Goal: Task Accomplishment & Management: Use online tool/utility

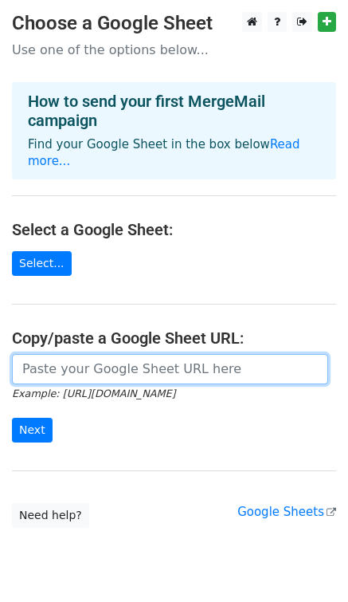
click at [49, 355] on input "url" at bounding box center [170, 369] width 316 height 30
paste input "https://docs.google.com/spreadsheets/d/1-T5Q7yw4vd0yu3j8Q-5W9xsVaVArTOw-_NkWK5e…"
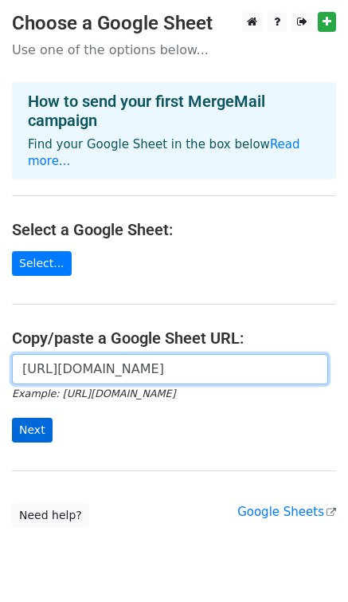
type input "https://docs.google.com/spreadsheets/d/1-T5Q7yw4vd0yu3j8Q-5W9xsVaVArTOw-_NkWK5e…"
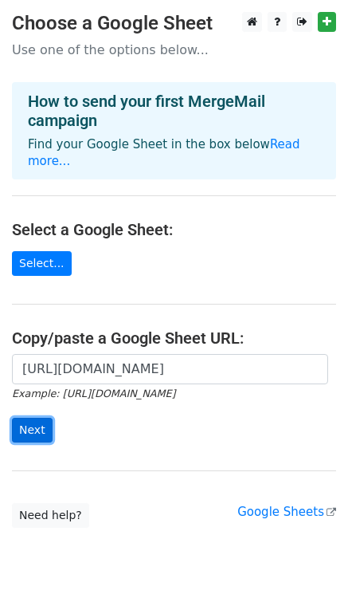
click at [40, 418] on input "Next" at bounding box center [32, 430] width 41 height 25
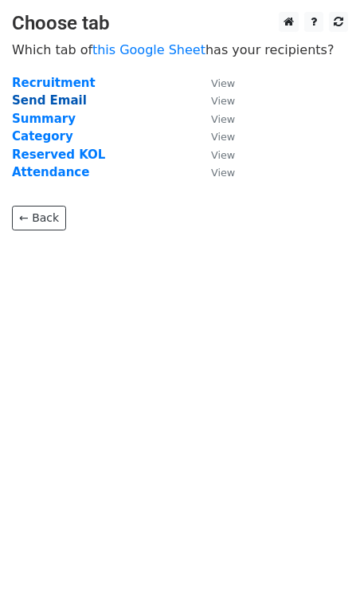
click at [64, 98] on strong "Send Email" at bounding box center [49, 100] width 75 height 14
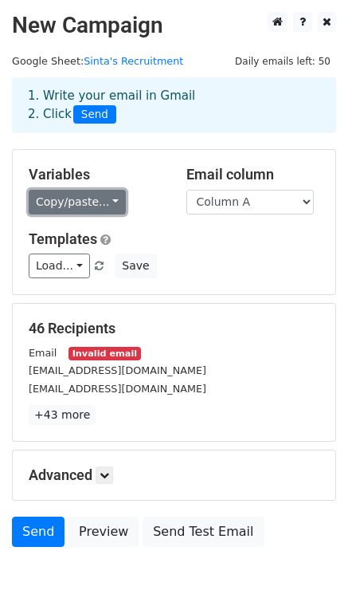
click at [110, 206] on link "Copy/paste..." at bounding box center [77, 202] width 97 height 25
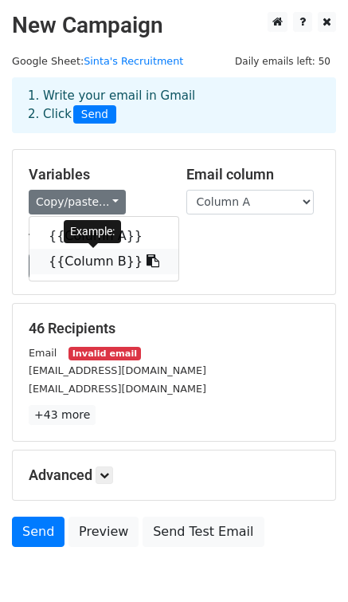
click at [108, 261] on link "{{Column B}}" at bounding box center [103, 261] width 149 height 25
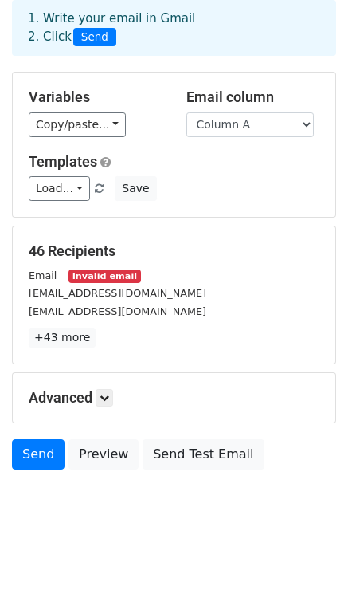
scroll to position [80, 0]
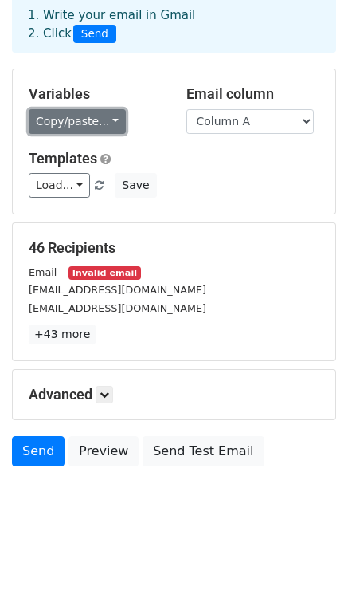
click at [110, 116] on link "Copy/paste..." at bounding box center [77, 121] width 97 height 25
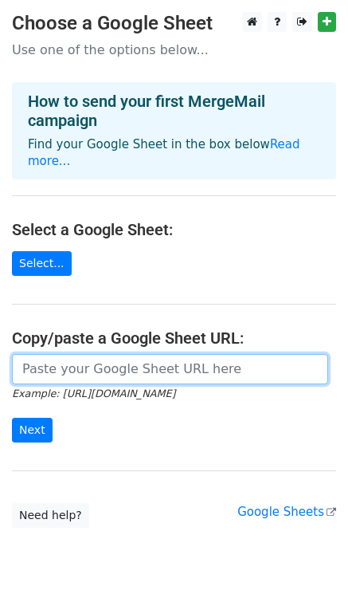
click at [75, 354] on input "url" at bounding box center [170, 369] width 316 height 30
paste input "https://docs.google.com/spreadsheets/d/1-T5Q7yw4vd0yu3j8Q-5W9xsVaVArTOw-_NkWK5e…"
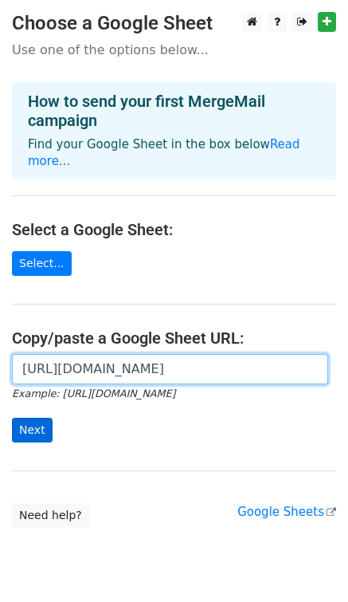
type input "https://docs.google.com/spreadsheets/d/1-T5Q7yw4vd0yu3j8Q-5W9xsVaVArTOw-_NkWK5e…"
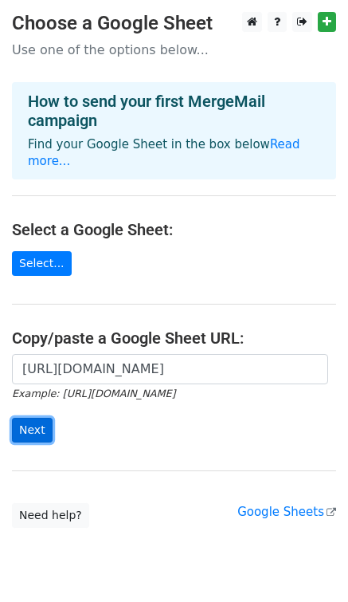
scroll to position [0, 0]
click at [44, 418] on input "Next" at bounding box center [32, 430] width 41 height 25
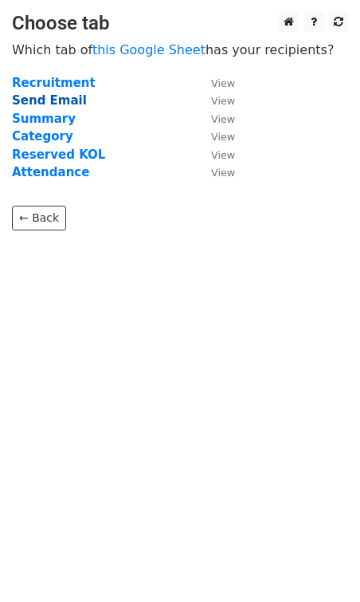
click at [51, 101] on strong "Send Email" at bounding box center [49, 100] width 75 height 14
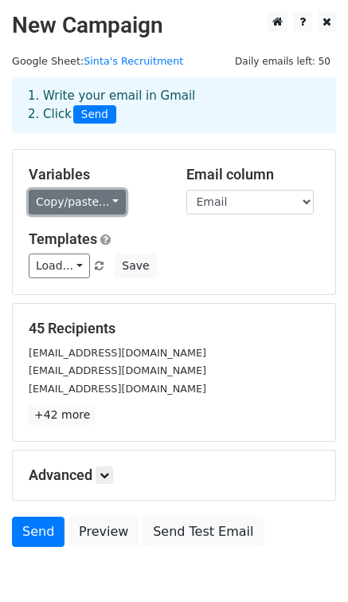
click at [112, 204] on link "Copy/paste..." at bounding box center [77, 202] width 97 height 25
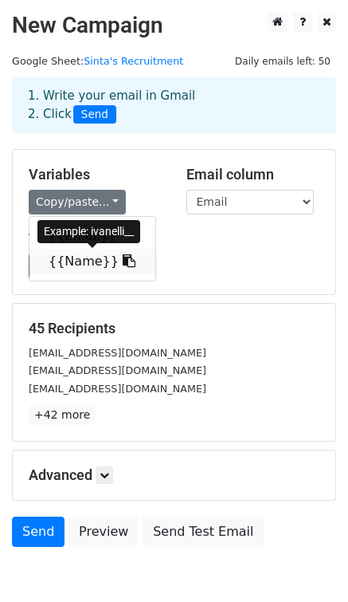
click at [123, 262] on icon at bounding box center [129, 260] width 13 height 13
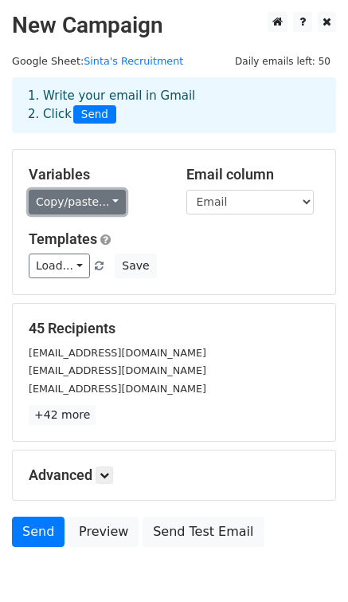
click at [107, 206] on link "Copy/paste..." at bounding box center [77, 202] width 97 height 25
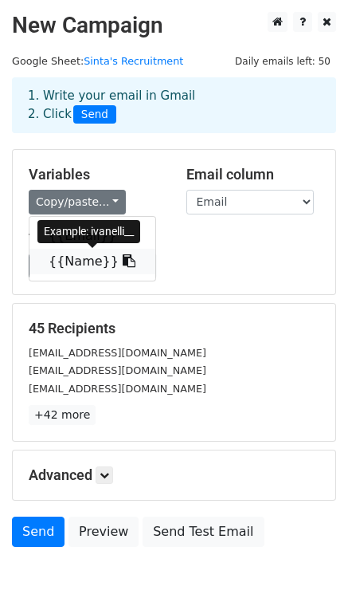
click at [123, 263] on icon at bounding box center [129, 260] width 13 height 13
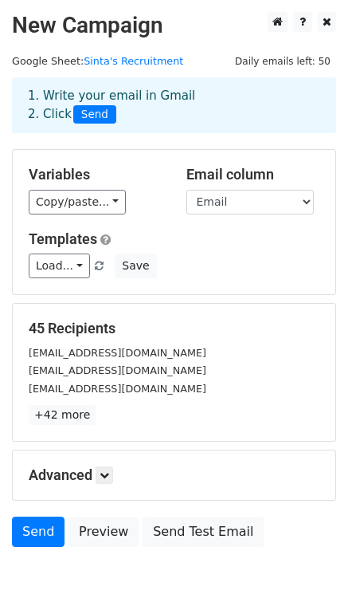
scroll to position [80, 0]
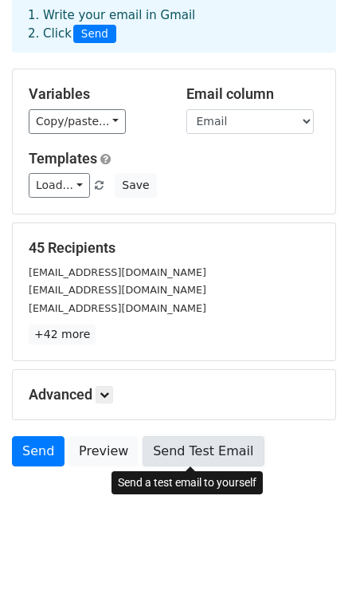
click at [221, 461] on link "Send Test Email" at bounding box center [203, 451] width 121 height 30
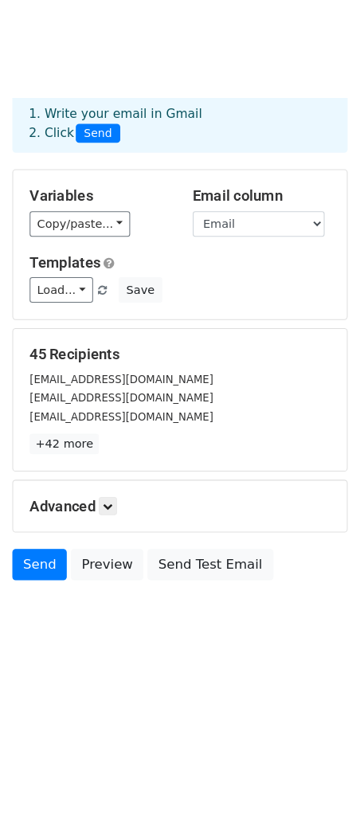
scroll to position [0, 0]
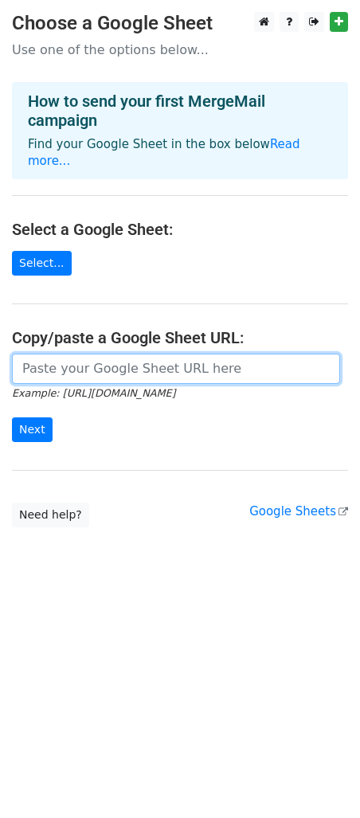
click at [127, 356] on input "url" at bounding box center [176, 369] width 328 height 30
paste input "https://docs.google.com/spreadsheets/d/1-T5Q7yw4vd0yu3j8Q-5W9xsVaVArTOw-_NkWK5e…"
type input "https://docs.google.com/spreadsheets/d/1-T5Q7yw4vd0yu3j8Q-5W9xsVaVArTOw-_NkWK5e…"
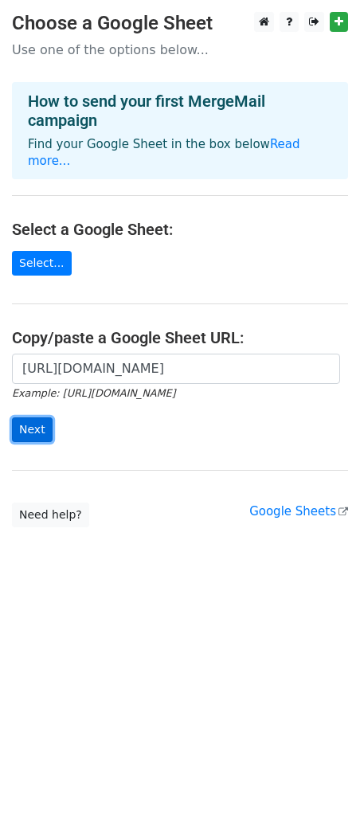
click at [42, 418] on input "Next" at bounding box center [32, 430] width 41 height 25
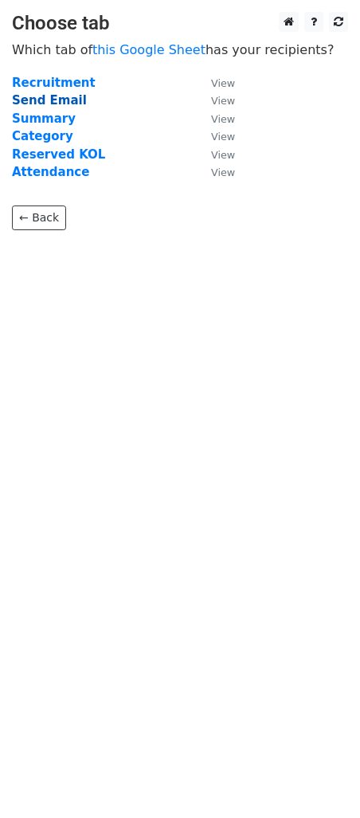
click at [67, 97] on strong "Send Email" at bounding box center [49, 100] width 75 height 14
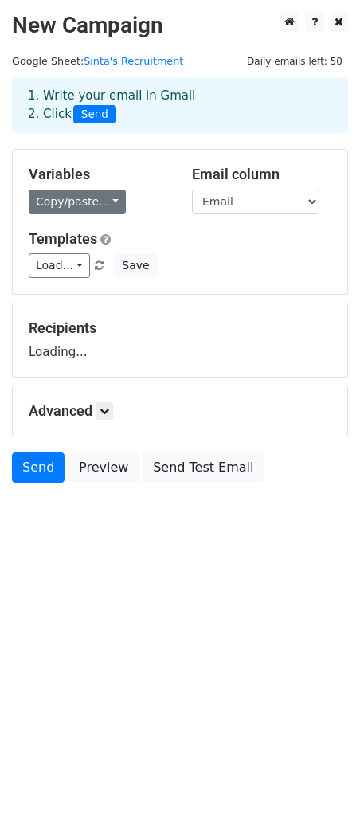
click at [96, 205] on link "Copy/paste..." at bounding box center [77, 202] width 97 height 25
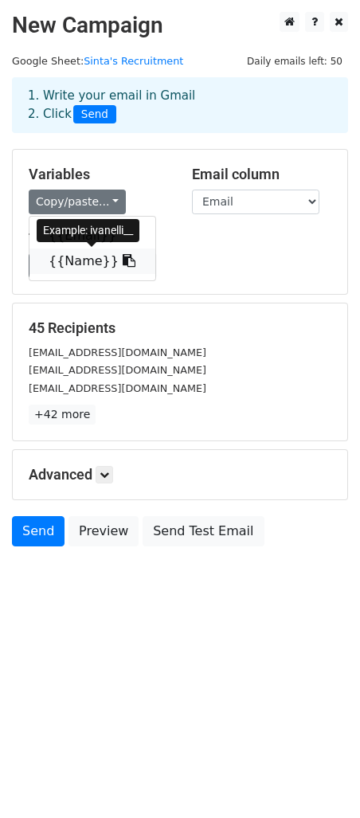
click at [123, 262] on icon at bounding box center [129, 260] width 13 height 13
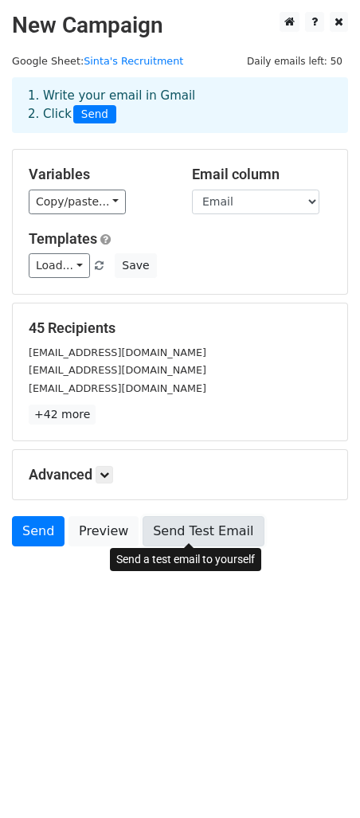
click at [225, 532] on link "Send Test Email" at bounding box center [203, 531] width 121 height 30
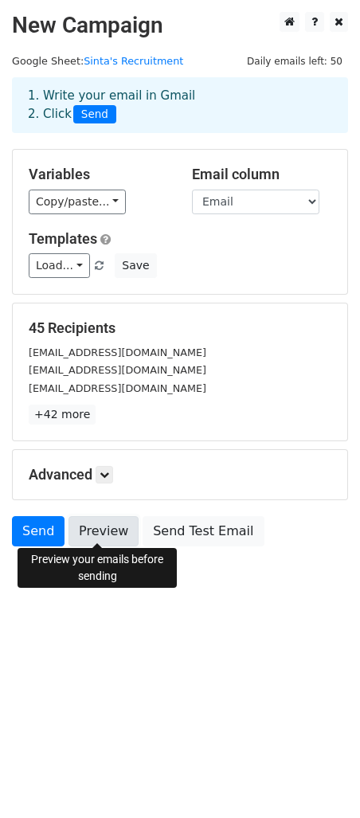
click at [106, 531] on link "Preview" at bounding box center [104, 531] width 70 height 30
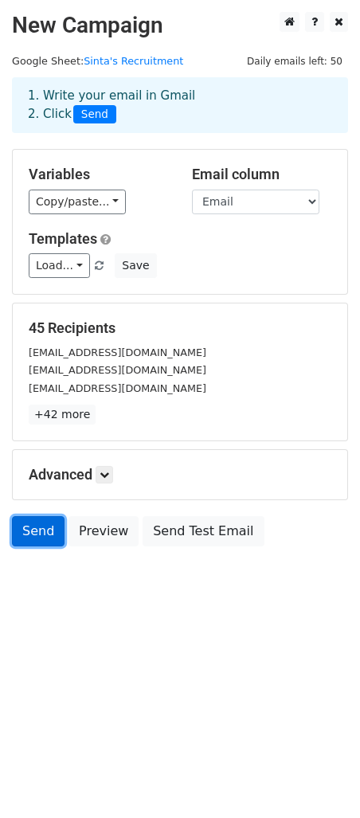
click at [40, 531] on link "Send" at bounding box center [38, 531] width 53 height 30
click at [33, 535] on link "Send" at bounding box center [38, 531] width 53 height 30
click at [43, 527] on link "Send" at bounding box center [38, 531] width 53 height 30
click at [56, 593] on body "New Campaign Daily emails left: 50 Google Sheet: Sinta's Recruitment 1. Write y…" at bounding box center [180, 315] width 360 height 606
click at [100, 470] on link at bounding box center [105, 475] width 18 height 18
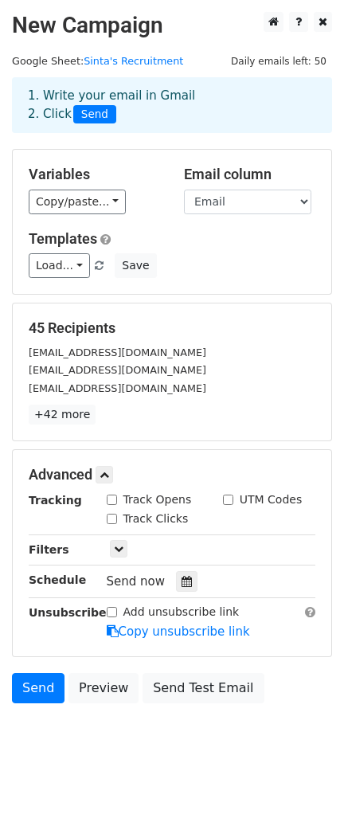
click at [108, 762] on body "New Campaign Daily emails left: 50 Google Sheet: Sinta's Recruitment 1. Write y…" at bounding box center [172, 393] width 344 height 763
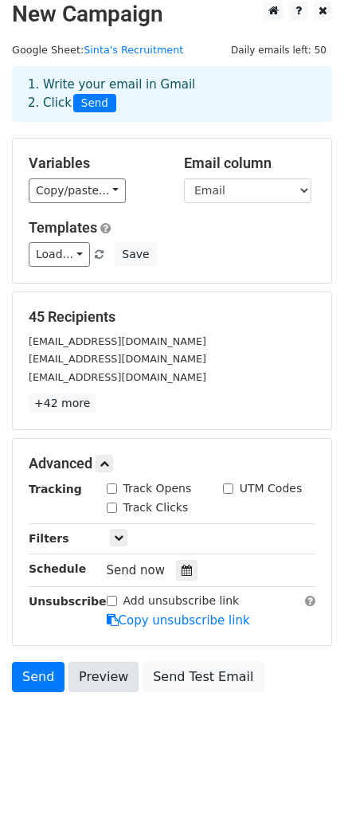
scroll to position [16, 0]
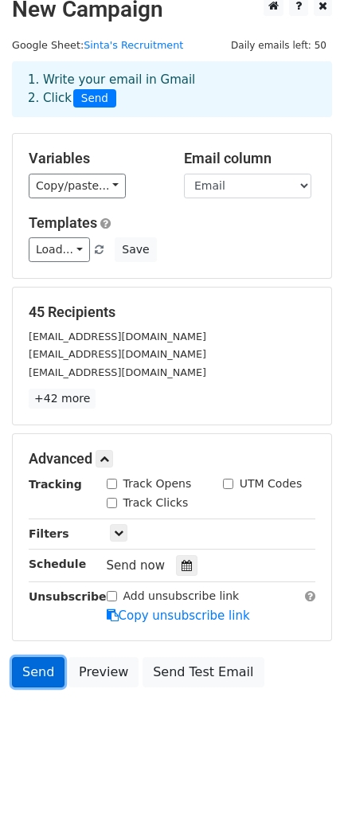
click at [46, 662] on link "Send" at bounding box center [38, 672] width 53 height 30
click at [45, 667] on link "Send" at bounding box center [38, 672] width 53 height 30
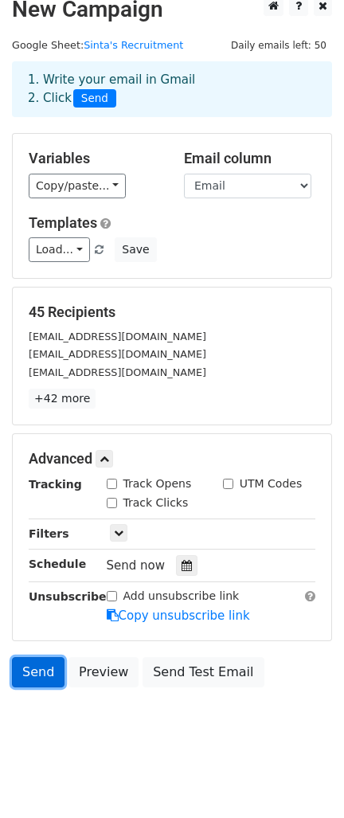
click at [45, 667] on link "Send" at bounding box center [38, 672] width 53 height 30
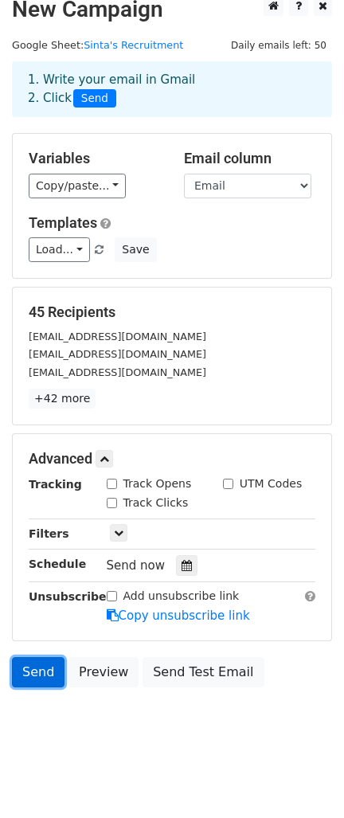
click at [45, 667] on link "Send" at bounding box center [38, 672] width 53 height 30
click at [39, 673] on link "Send" at bounding box center [38, 672] width 53 height 30
click at [48, 721] on body "New Campaign Daily emails left: 50 Google Sheet: Sinta's Recruitment 1. Write y…" at bounding box center [172, 377] width 344 height 763
click at [46, 676] on link "Send" at bounding box center [38, 672] width 53 height 30
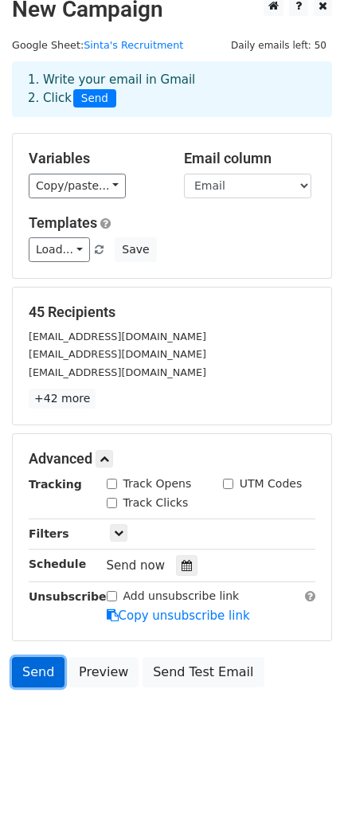
click at [46, 676] on link "Send" at bounding box center [38, 672] width 53 height 30
click at [105, 455] on icon at bounding box center [105, 459] width 10 height 10
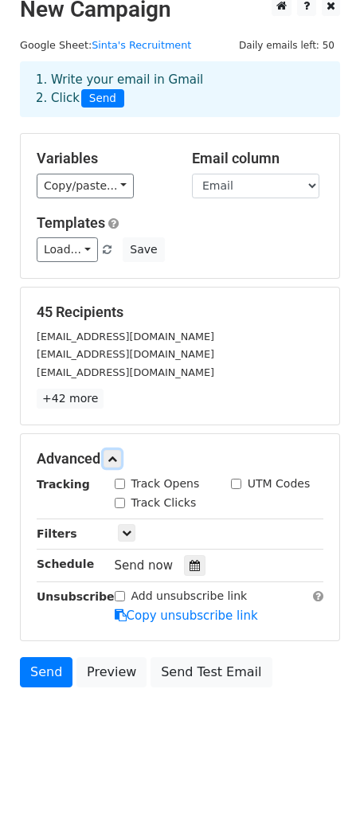
scroll to position [0, 0]
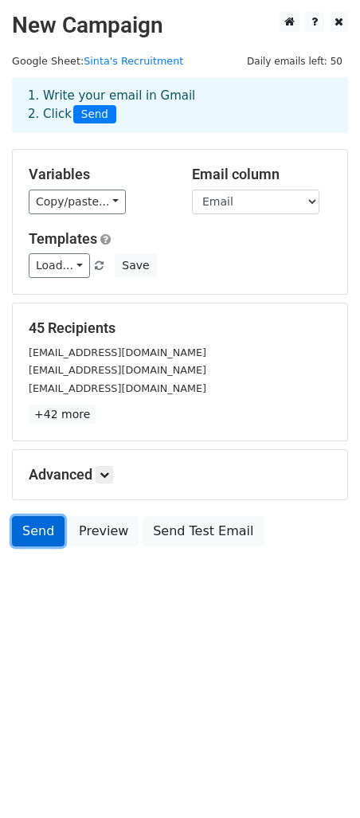
click at [42, 542] on link "Send" at bounding box center [38, 531] width 53 height 30
click at [42, 541] on link "Send" at bounding box center [38, 531] width 53 height 30
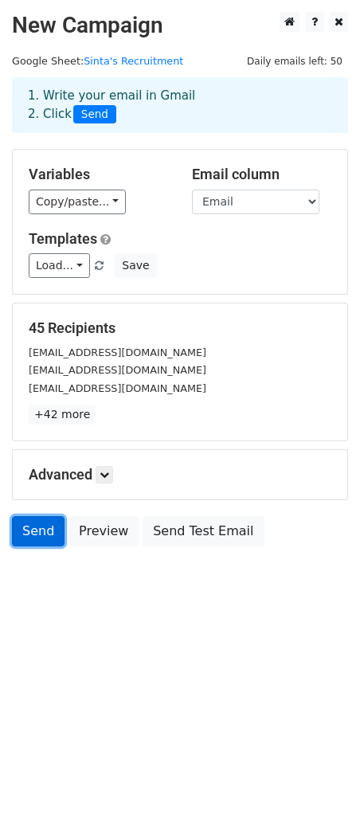
click at [42, 541] on link "Send" at bounding box center [38, 531] width 53 height 30
click at [42, 520] on link "Send" at bounding box center [38, 531] width 53 height 30
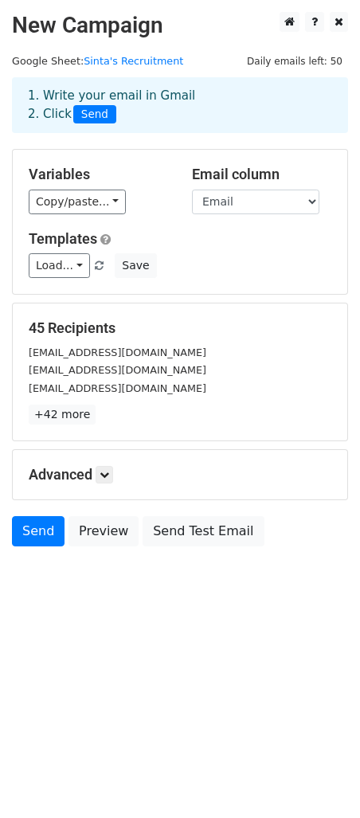
click at [42, 586] on body "New Campaign Daily emails left: 50 Google Sheet: Sinta's Recruitment 1. Write y…" at bounding box center [180, 315] width 360 height 606
click at [35, 534] on link "Send" at bounding box center [38, 531] width 53 height 30
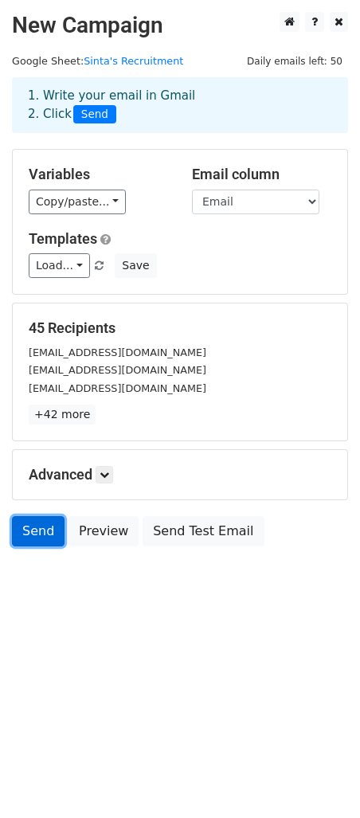
click at [35, 534] on link "Send" at bounding box center [38, 531] width 53 height 30
click at [33, 556] on body "New Campaign Daily emails left: 50 Google Sheet: Sinta's Recruitment 1. Write y…" at bounding box center [180, 315] width 360 height 606
click at [29, 521] on link "Send" at bounding box center [38, 531] width 53 height 30
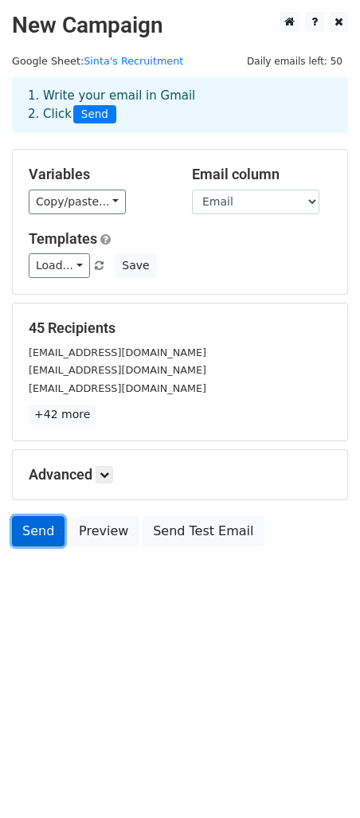
click at [29, 521] on link "Send" at bounding box center [38, 531] width 53 height 30
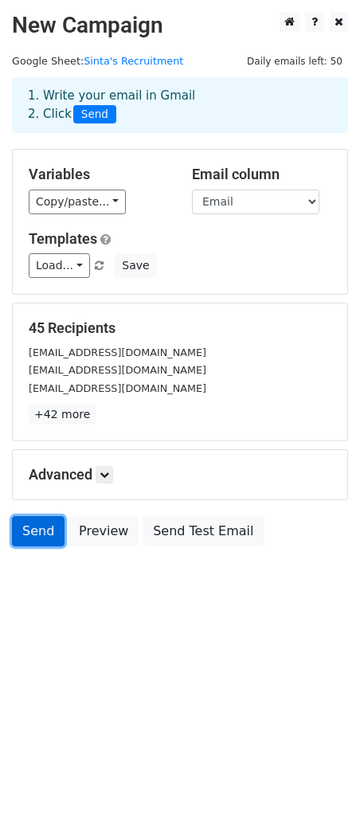
click at [29, 521] on link "Send" at bounding box center [38, 531] width 53 height 30
click at [48, 534] on link "Send" at bounding box center [38, 531] width 53 height 30
click at [55, 576] on body "New Campaign Daily emails left: 50 Google Sheet: Sinta's Recruitment 1. Write y…" at bounding box center [180, 315] width 360 height 606
click at [54, 529] on link "Send" at bounding box center [38, 531] width 53 height 30
click at [54, 543] on link "Send" at bounding box center [38, 531] width 53 height 30
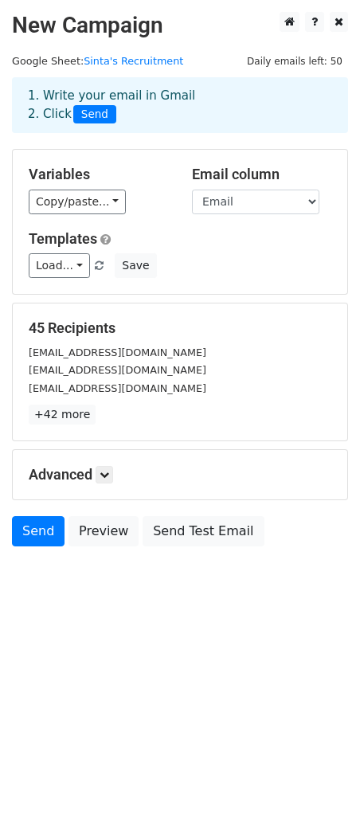
click at [44, 680] on html "New Campaign Daily emails left: 50 Google Sheet: Sinta's Recruitment 1. Write y…" at bounding box center [180, 409] width 360 height 818
click at [23, 535] on link "Send" at bounding box center [38, 531] width 53 height 30
click at [29, 576] on body "New Campaign Daily emails left: 50 Google Sheet: Sinta's Recruitment 1. Write y…" at bounding box center [180, 315] width 360 height 606
click at [32, 529] on link "Send" at bounding box center [38, 531] width 53 height 30
click at [39, 569] on body "New Campaign Daily emails left: 50 Google Sheet: Sinta's Recruitment 1. Write y…" at bounding box center [180, 315] width 360 height 606
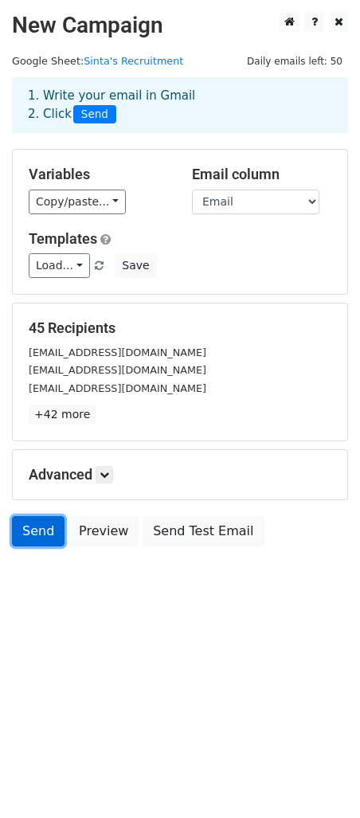
click at [33, 516] on link "Send" at bounding box center [38, 531] width 53 height 30
click at [42, 583] on body "New Campaign Daily emails left: 50 Google Sheet: Sinta's Recruitment 1. Write y…" at bounding box center [180, 315] width 360 height 606
click at [42, 531] on link "Send" at bounding box center [38, 531] width 53 height 30
click at [40, 594] on body "New Campaign Daily emails left: 50 Google Sheet: Sinta's Recruitment 1. Write y…" at bounding box center [180, 315] width 360 height 606
click at [36, 531] on link "Send" at bounding box center [38, 531] width 53 height 30
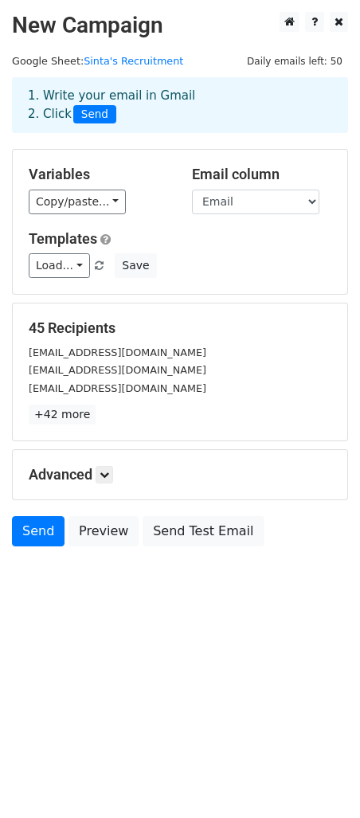
click at [41, 582] on body "New Campaign Daily emails left: 50 Google Sheet: Sinta's Recruitment 1. Write y…" at bounding box center [180, 315] width 360 height 606
click at [41, 550] on div "Send Preview Send Test Email" at bounding box center [180, 535] width 360 height 38
click at [40, 538] on link "Send" at bounding box center [38, 531] width 53 height 30
click at [110, 635] on html "New Campaign Daily emails left: 50 Google Sheet: Sinta's Recruitment 1. Write y…" at bounding box center [180, 409] width 360 height 818
click at [115, 684] on html "New Campaign Daily emails left: 50 Google Sheet: Sinta's Recruitment 1. Write y…" at bounding box center [180, 409] width 360 height 818
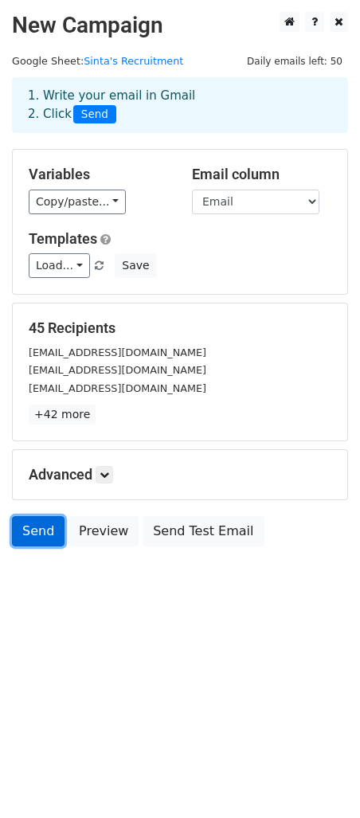
click at [45, 522] on link "Send" at bounding box center [38, 531] width 53 height 30
click at [87, 113] on span "Send" at bounding box center [94, 114] width 43 height 19
click at [78, 668] on html "New Campaign Daily emails left: 50 Google Sheet: Sinta's Recruitment 1. Write y…" at bounding box center [180, 409] width 360 height 818
click at [37, 539] on link "Send" at bounding box center [38, 531] width 53 height 30
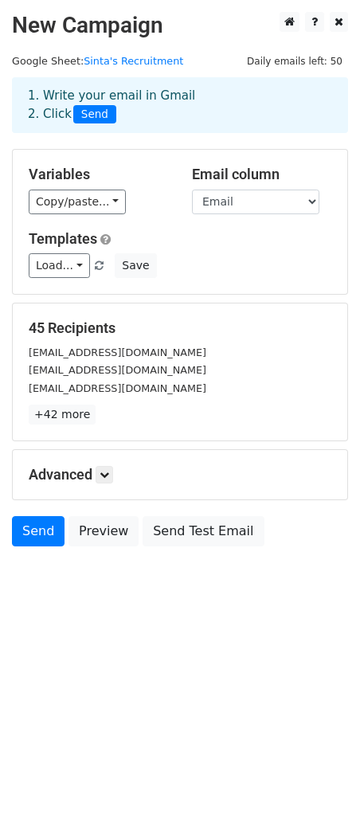
click at [55, 617] on html "New Campaign Daily emails left: 50 Google Sheet: Sinta's Recruitment 1. Write y…" at bounding box center [180, 409] width 360 height 818
click at [39, 531] on link "Send" at bounding box center [38, 531] width 53 height 30
click at [47, 573] on body "New Campaign Daily emails left: 50 Google Sheet: Sinta's Recruitment 1. Write y…" at bounding box center [180, 315] width 360 height 606
click at [45, 526] on link "Send" at bounding box center [38, 531] width 53 height 30
click at [56, 585] on body "New Campaign Daily emails left: 50 Google Sheet: Sinta's Recruitment 1. Write y…" at bounding box center [180, 315] width 360 height 606
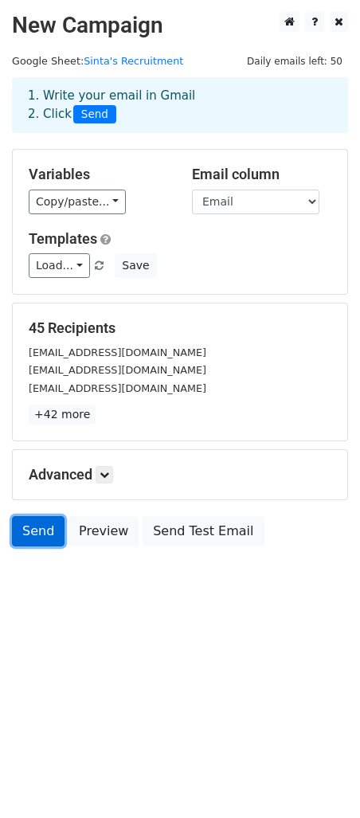
click at [49, 535] on link "Send" at bounding box center [38, 531] width 53 height 30
click at [53, 579] on body "New Campaign Daily emails left: 50 Google Sheet: Sinta's Recruitment 1. Write y…" at bounding box center [180, 315] width 360 height 606
click at [39, 532] on link "Send" at bounding box center [38, 531] width 53 height 30
click at [47, 575] on body "New Campaign Daily emails left: 50 Google Sheet: Sinta's Recruitment 1. Write y…" at bounding box center [180, 315] width 360 height 606
click at [29, 521] on link "Send" at bounding box center [38, 531] width 53 height 30
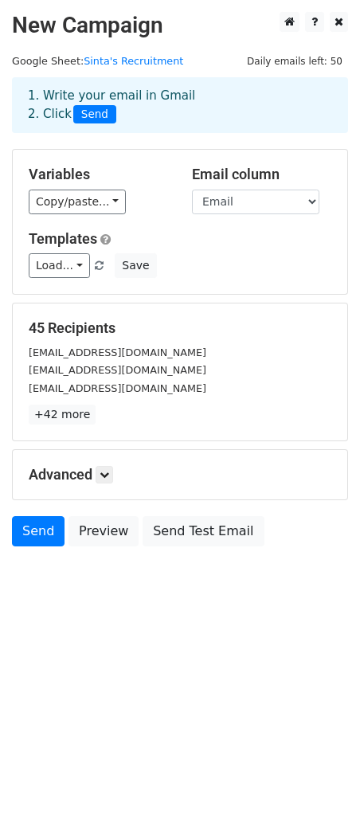
click at [60, 604] on body "New Campaign Daily emails left: 50 Google Sheet: Sinta's Recruitment 1. Write y…" at bounding box center [180, 315] width 360 height 606
click at [39, 531] on link "Send" at bounding box center [38, 531] width 53 height 30
click at [49, 580] on body "New Campaign Daily emails left: 50 Google Sheet: Sinta's Recruitment 1. Write y…" at bounding box center [180, 315] width 360 height 606
click at [31, 511] on form "Variables Copy/paste... {{Email}} {{Name}} Email column Email Name Templates Lo…" at bounding box center [180, 352] width 336 height 406
click at [36, 538] on link "Send" at bounding box center [38, 531] width 53 height 30
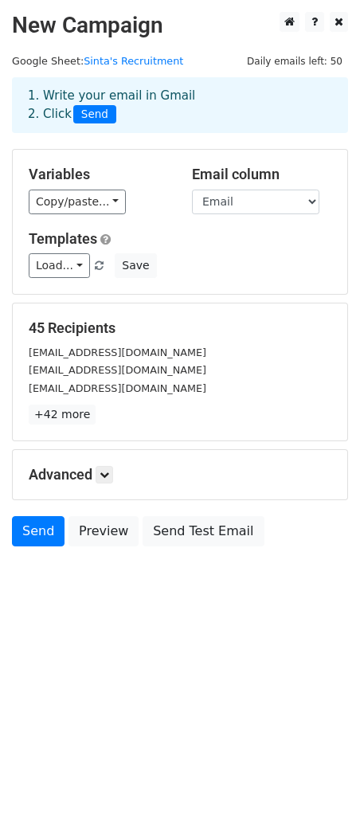
click at [45, 571] on body "New Campaign Daily emails left: 50 Google Sheet: Sinta's Recruitment 1. Write y…" at bounding box center [180, 315] width 360 height 606
click at [38, 521] on link "Send" at bounding box center [38, 531] width 53 height 30
click at [53, 596] on body "New Campaign Daily emails left: 50 Google Sheet: Sinta's Recruitment 1. Write y…" at bounding box center [180, 315] width 360 height 606
click at [57, 578] on body "New Campaign Daily emails left: 50 Google Sheet: Sinta's Recruitment 1. Write y…" at bounding box center [180, 315] width 360 height 606
click at [25, 504] on form "Variables Copy/paste... {{Email}} {{Name}} Email column Email Name Templates Lo…" at bounding box center [180, 352] width 336 height 406
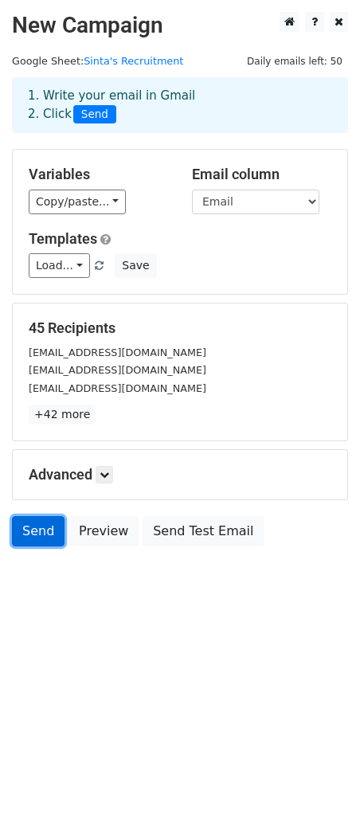
click at [25, 516] on link "Send" at bounding box center [38, 531] width 53 height 30
click at [41, 594] on body "New Campaign Daily emails left: 50 Google Sheet: Sinta's Recruitment 1. Write y…" at bounding box center [180, 315] width 360 height 606
click at [34, 531] on link "Send" at bounding box center [38, 531] width 53 height 30
click at [35, 584] on body "New Campaign Daily emails left: 50 Google Sheet: Sinta's Recruitment 1. Write y…" at bounding box center [180, 315] width 360 height 606
click at [35, 531] on link "Send" at bounding box center [38, 531] width 53 height 30
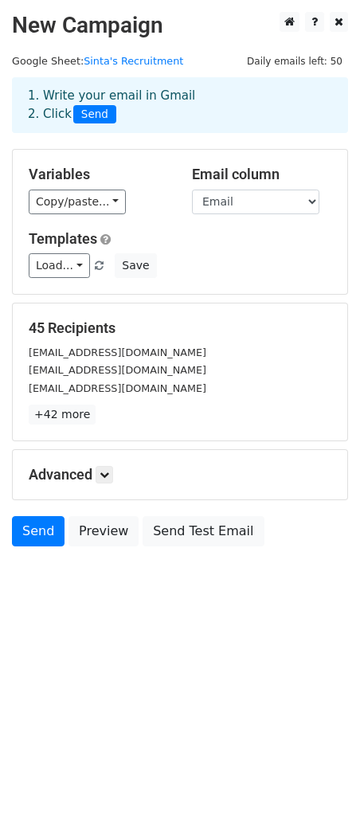
click at [38, 596] on body "New Campaign Daily emails left: 50 Google Sheet: Sinta's Recruitment 1. Write y…" at bounding box center [180, 315] width 360 height 606
click at [33, 543] on div "Send Preview Send Test Email" at bounding box center [180, 535] width 360 height 38
click at [33, 540] on link "Send" at bounding box center [38, 531] width 53 height 30
click at [48, 582] on body "New Campaign Daily emails left: 50 Google Sheet: Sinta's Recruitment 1. Write y…" at bounding box center [180, 315] width 360 height 606
click at [44, 524] on link "Send" at bounding box center [38, 531] width 53 height 30
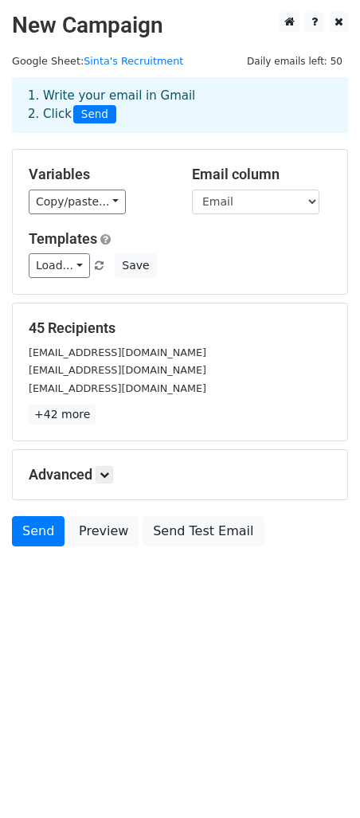
click at [41, 570] on body "New Campaign Daily emails left: 50 Google Sheet: Sinta's Recruitment 1. Write y…" at bounding box center [180, 315] width 360 height 606
click at [39, 529] on link "Send" at bounding box center [38, 531] width 53 height 30
click at [41, 590] on body "New Campaign Daily emails left: 50 Google Sheet: Sinta's Recruitment 1. Write y…" at bounding box center [180, 315] width 360 height 606
click at [41, 534] on link "Send" at bounding box center [38, 531] width 53 height 30
click at [48, 611] on body "New Campaign Daily emails left: 50 Google Sheet: Sinta's Recruitment 1. Write y…" at bounding box center [180, 315] width 360 height 606
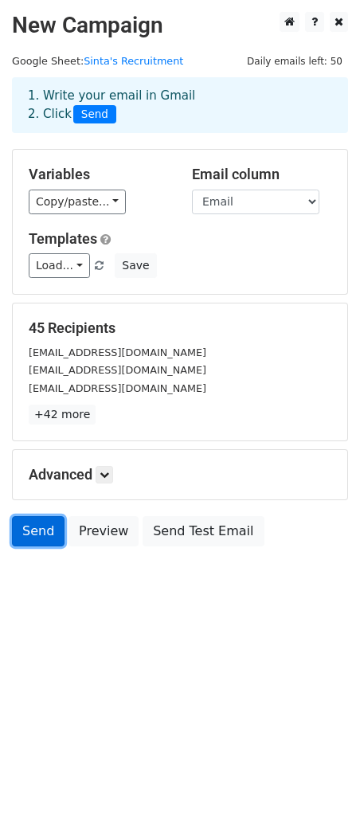
click at [26, 534] on link "Send" at bounding box center [38, 531] width 53 height 30
click at [42, 570] on body "New Campaign Daily emails left: 50 Google Sheet: Sinta's Recruitment 1. Write y…" at bounding box center [180, 315] width 360 height 606
click at [44, 530] on link "Send" at bounding box center [38, 531] width 53 height 30
click at [44, 613] on body "New Campaign Daily emails left: 50 Google Sheet: Sinta's Recruitment 1. Write y…" at bounding box center [180, 315] width 360 height 606
click at [43, 534] on link "Send" at bounding box center [38, 531] width 53 height 30
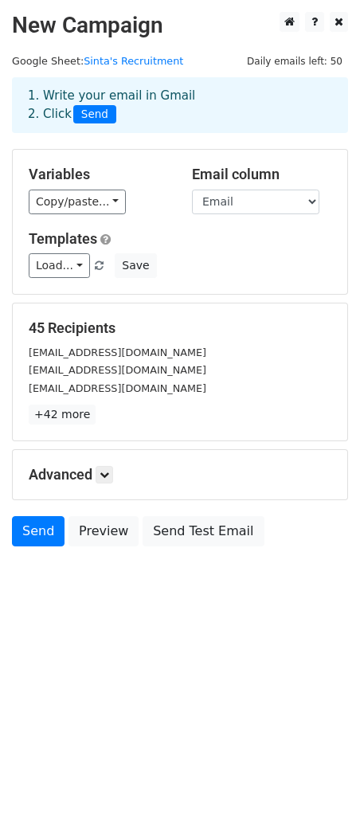
click at [41, 568] on body "New Campaign Daily emails left: 50 Google Sheet: Sinta's Recruitment 1. Write y…" at bounding box center [180, 315] width 360 height 606
click at [33, 523] on link "Send" at bounding box center [38, 531] width 53 height 30
click at [33, 555] on body "New Campaign Daily emails left: 50 Google Sheet: Sinta's Recruitment 1. Write y…" at bounding box center [180, 315] width 360 height 606
click at [36, 525] on link "Send" at bounding box center [38, 531] width 53 height 30
click at [36, 559] on body "New Campaign Daily emails left: 50 Google Sheet: Sinta's Recruitment 1. Write y…" at bounding box center [180, 315] width 360 height 606
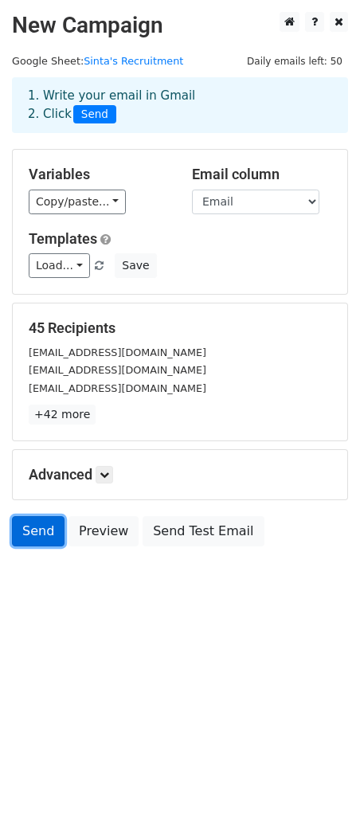
click at [36, 531] on link "Send" at bounding box center [38, 531] width 53 height 30
click at [36, 567] on body "New Campaign Daily emails left: 50 Google Sheet: Sinta's Recruitment 1. Write y…" at bounding box center [180, 315] width 360 height 606
click at [33, 522] on link "Send" at bounding box center [38, 531] width 53 height 30
click at [35, 522] on link "Send" at bounding box center [38, 531] width 53 height 30
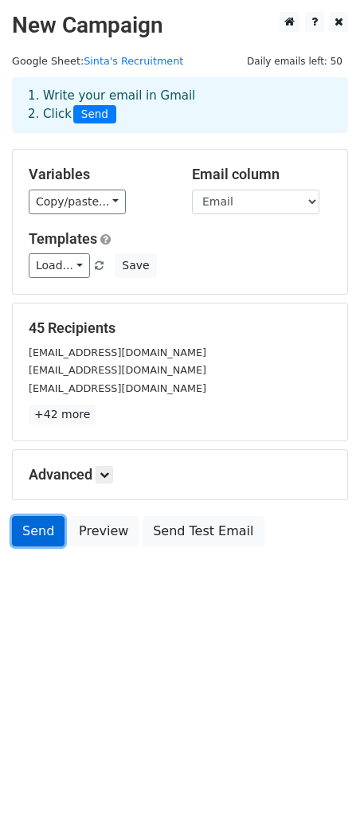
click at [35, 522] on link "Send" at bounding box center [38, 531] width 53 height 30
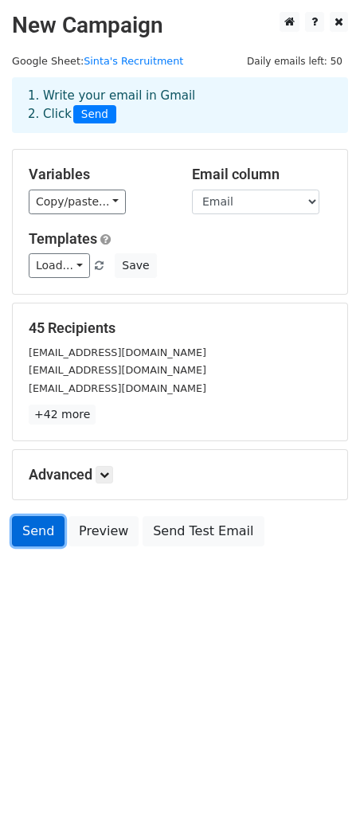
click at [35, 522] on link "Send" at bounding box center [38, 531] width 53 height 30
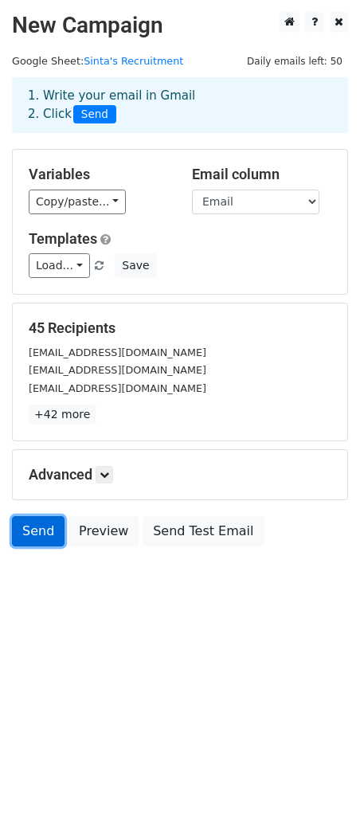
click at [35, 522] on link "Send" at bounding box center [38, 531] width 53 height 30
click at [51, 500] on form "Variables Copy/paste... {{Email}} {{Name}} Email column Email Name Templates Lo…" at bounding box center [180, 352] width 336 height 406
click at [43, 516] on link "Send" at bounding box center [38, 531] width 53 height 30
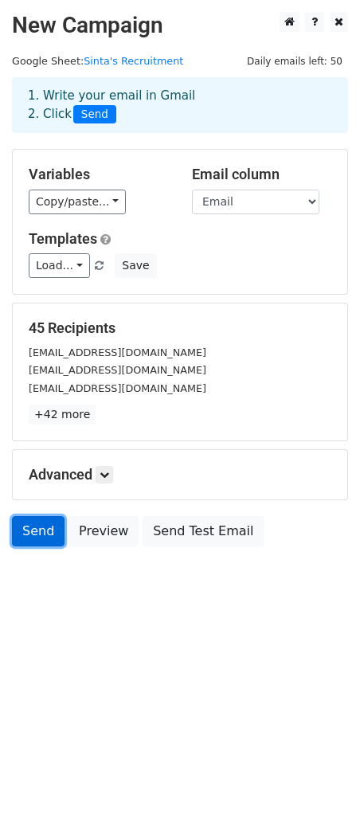
click at [43, 516] on link "Send" at bounding box center [38, 531] width 53 height 30
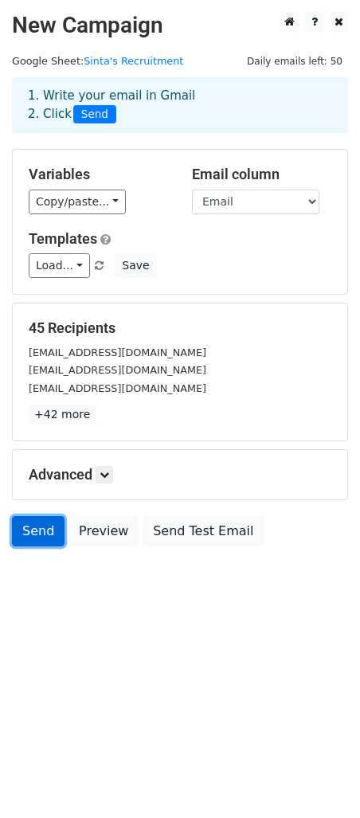
click at [42, 521] on link "Send" at bounding box center [38, 531] width 53 height 30
click at [42, 520] on link "Send" at bounding box center [38, 531] width 53 height 30
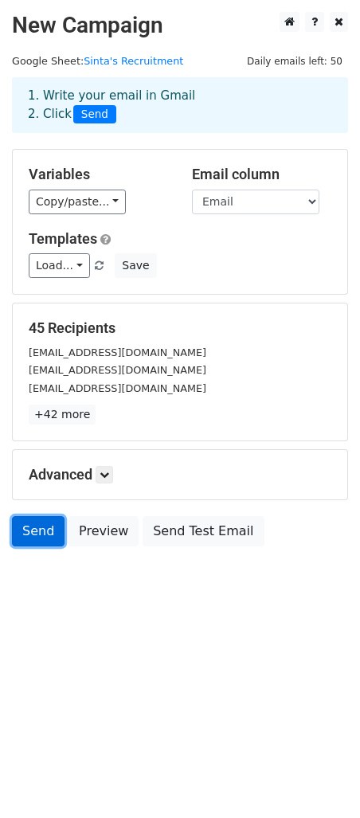
click at [42, 520] on link "Send" at bounding box center [38, 531] width 53 height 30
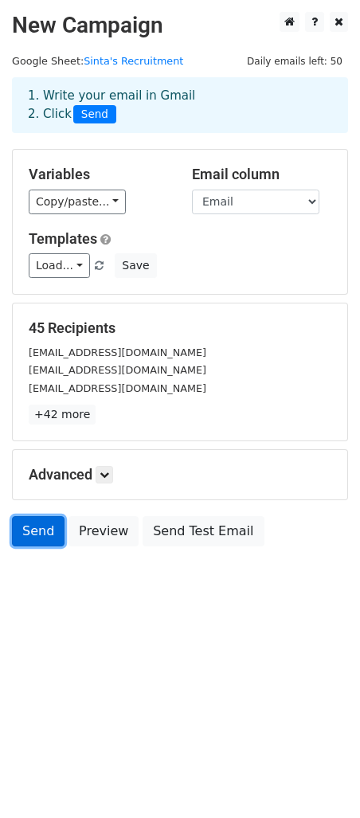
click at [42, 520] on link "Send" at bounding box center [38, 531] width 53 height 30
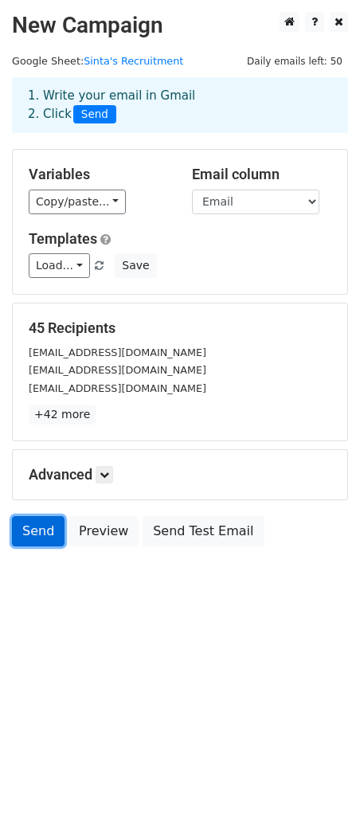
click at [42, 520] on link "Send" at bounding box center [38, 531] width 53 height 30
click at [41, 517] on link "Send" at bounding box center [38, 531] width 53 height 30
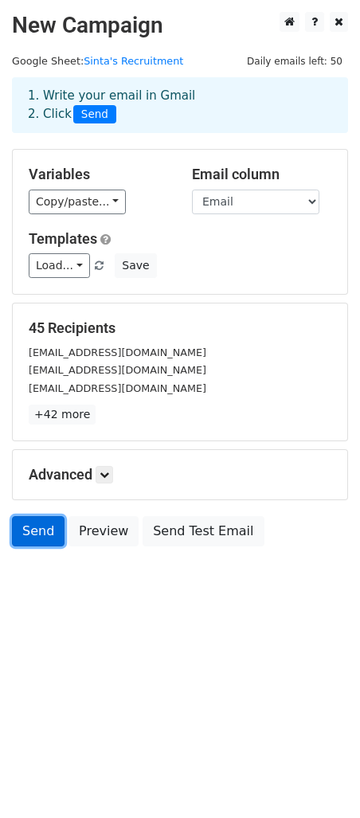
click at [41, 517] on link "Send" at bounding box center [38, 531] width 53 height 30
click at [41, 518] on link "Send" at bounding box center [38, 531] width 53 height 30
click at [41, 523] on link "Send" at bounding box center [38, 531] width 53 height 30
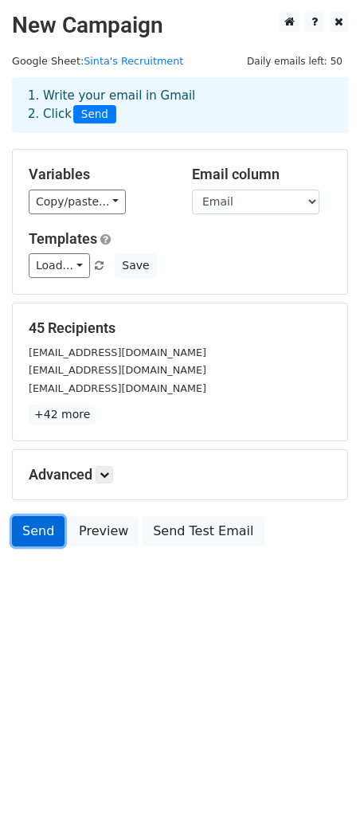
click at [41, 523] on link "Send" at bounding box center [38, 531] width 53 height 30
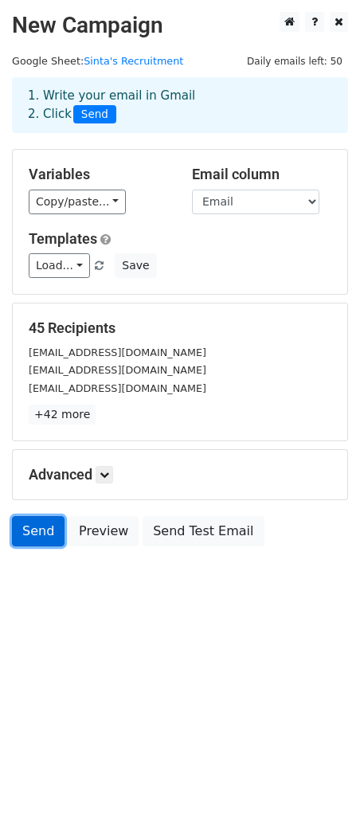
click at [41, 523] on link "Send" at bounding box center [38, 531] width 53 height 30
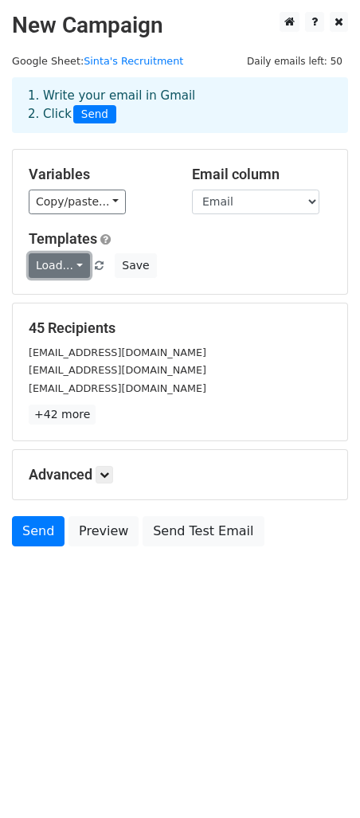
click at [73, 265] on link "Load..." at bounding box center [59, 265] width 61 height 25
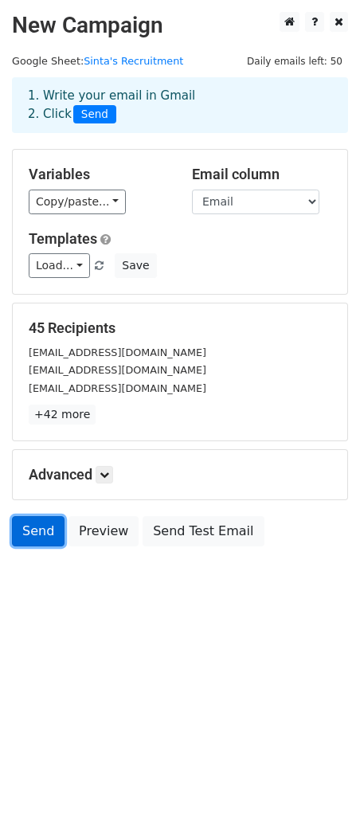
click at [25, 534] on link "Send" at bounding box center [38, 531] width 53 height 30
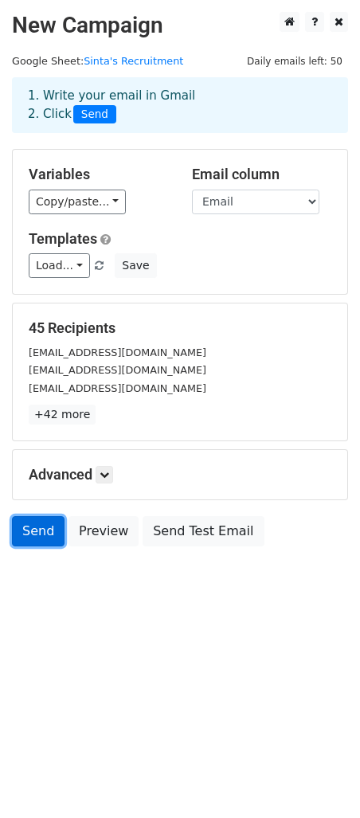
click at [25, 534] on link "Send" at bounding box center [38, 531] width 53 height 30
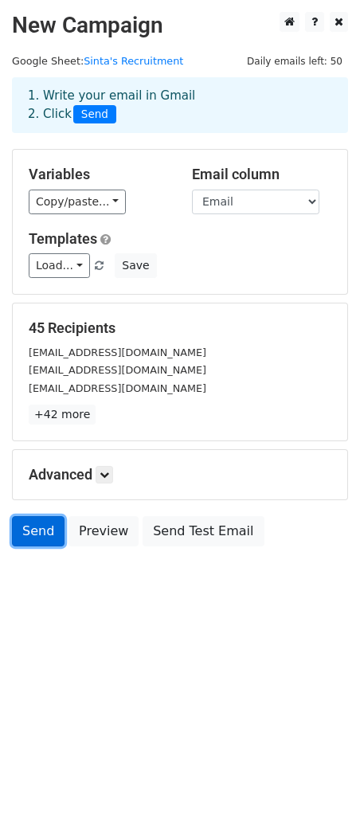
click at [25, 534] on link "Send" at bounding box center [38, 531] width 53 height 30
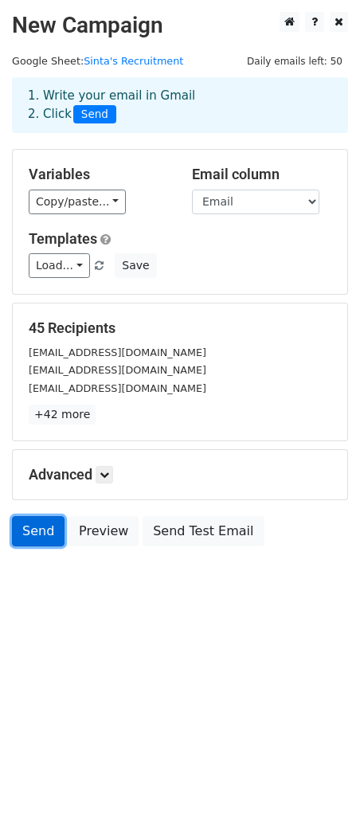
click at [25, 534] on link "Send" at bounding box center [38, 531] width 53 height 30
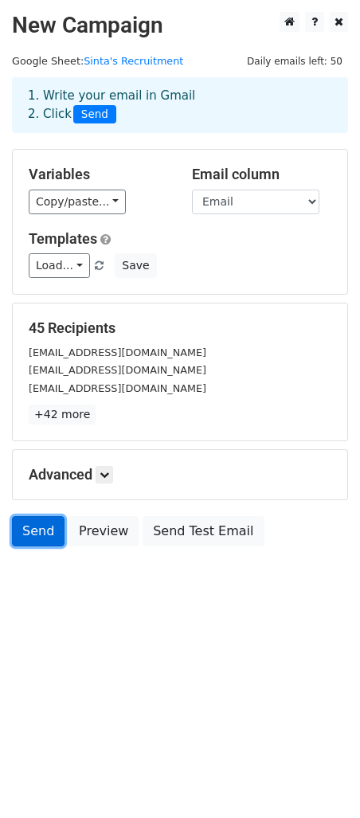
click at [25, 534] on link "Send" at bounding box center [38, 531] width 53 height 30
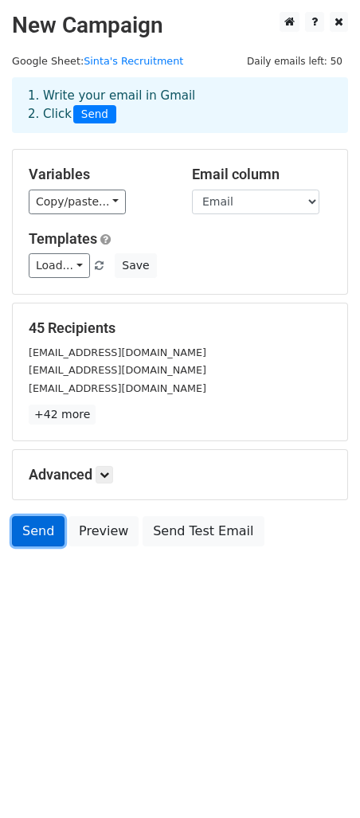
click at [25, 534] on link "Send" at bounding box center [38, 531] width 53 height 30
click at [33, 578] on body "New Campaign Daily emails left: 50 Google Sheet: Sinta's Recruitment 1. Write y…" at bounding box center [180, 315] width 360 height 606
click at [39, 539] on link "Send" at bounding box center [38, 531] width 53 height 30
click at [40, 615] on html "New Campaign Daily emails left: 50 Google Sheet: Sinta's Recruitment 1. Write y…" at bounding box center [180, 409] width 360 height 818
click at [45, 524] on link "Send" at bounding box center [38, 531] width 53 height 30
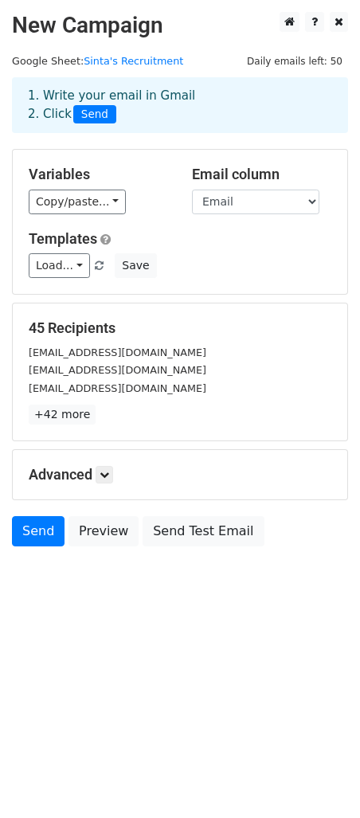
click at [45, 561] on body "New Campaign Daily emails left: 50 Google Sheet: Sinta's Recruitment 1. Write y…" at bounding box center [180, 315] width 360 height 606
click at [45, 506] on form "Variables Copy/paste... {{Email}} {{Name}} Email column Email Name Templates Lo…" at bounding box center [180, 352] width 336 height 406
click at [45, 522] on link "Send" at bounding box center [38, 531] width 53 height 30
click at [45, 559] on body "New Campaign Daily emails left: 50 Google Sheet: Sinta's Recruitment 1. Write y…" at bounding box center [180, 315] width 360 height 606
click at [49, 528] on link "Send" at bounding box center [38, 531] width 53 height 30
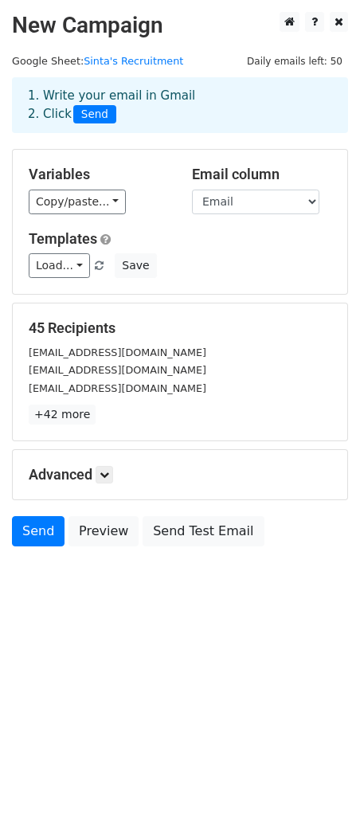
click at [49, 559] on body "New Campaign Daily emails left: 50 Google Sheet: Sinta's Recruitment 1. Write y…" at bounding box center [180, 315] width 360 height 606
click at [49, 531] on link "Send" at bounding box center [38, 531] width 53 height 30
click at [49, 566] on body "New Campaign Daily emails left: 50 Google Sheet: Sinta's Recruitment 1. Write y…" at bounding box center [180, 315] width 360 height 606
click at [49, 530] on link "Send" at bounding box center [38, 531] width 53 height 30
click at [47, 570] on body "New Campaign Daily emails left: 50 Google Sheet: Sinta's Recruitment 1. Write y…" at bounding box center [180, 315] width 360 height 606
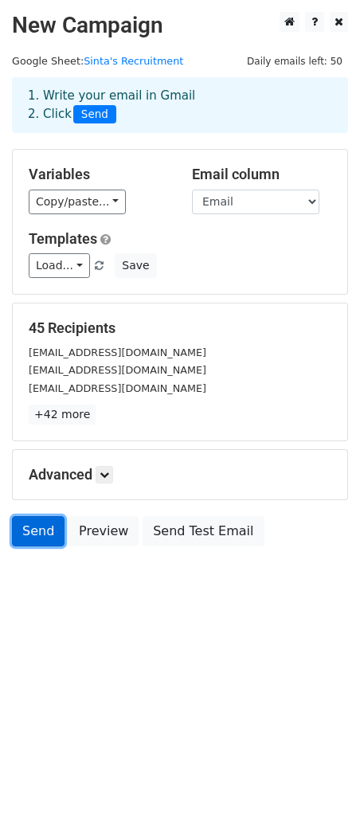
click at [47, 535] on link "Send" at bounding box center [38, 531] width 53 height 30
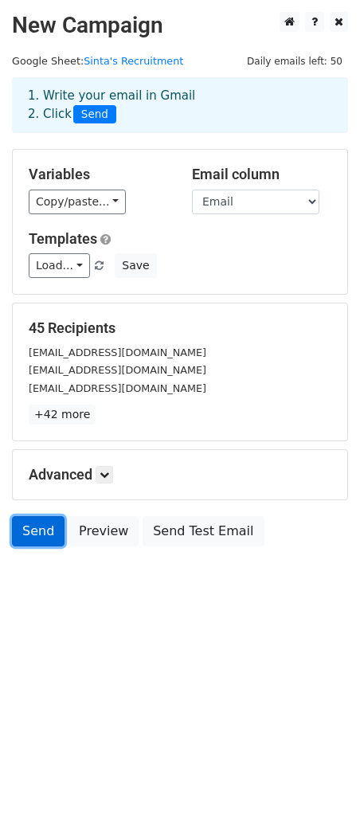
click at [47, 535] on link "Send" at bounding box center [38, 531] width 53 height 30
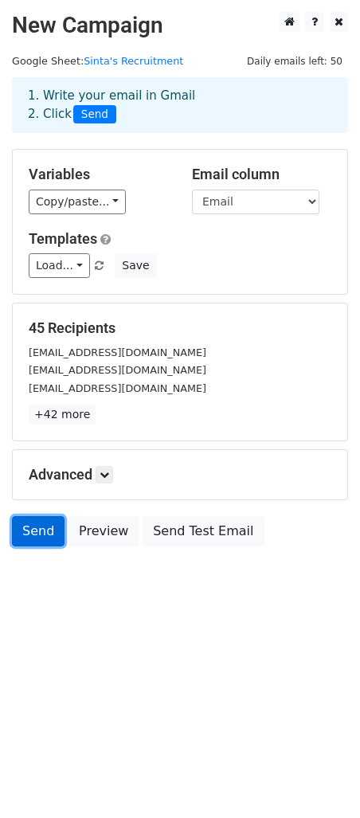
click at [47, 535] on link "Send" at bounding box center [38, 531] width 53 height 30
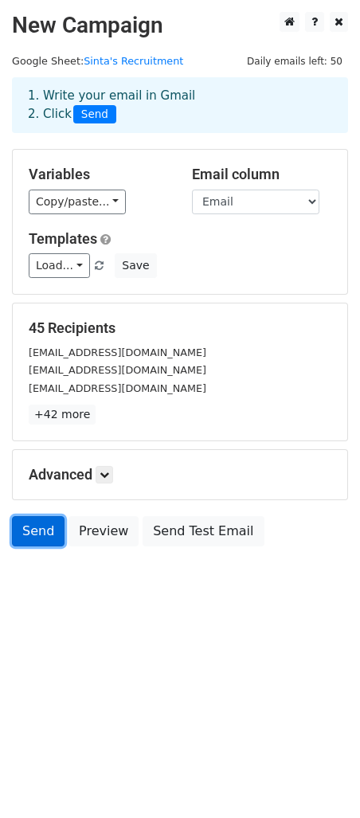
click at [47, 535] on link "Send" at bounding box center [38, 531] width 53 height 30
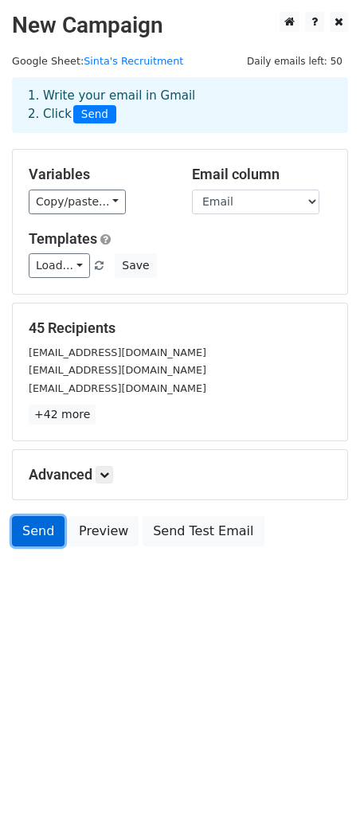
click at [47, 535] on link "Send" at bounding box center [38, 531] width 53 height 30
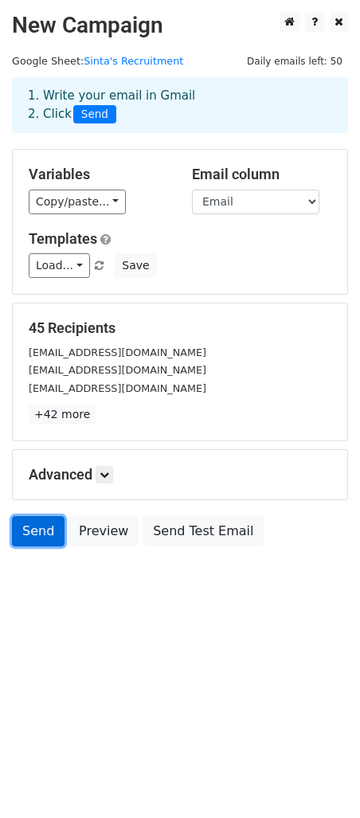
click at [47, 535] on link "Send" at bounding box center [38, 531] width 53 height 30
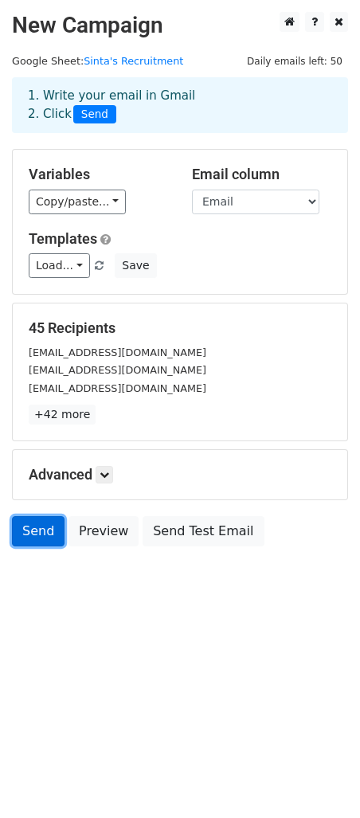
click at [47, 535] on link "Send" at bounding box center [38, 531] width 53 height 30
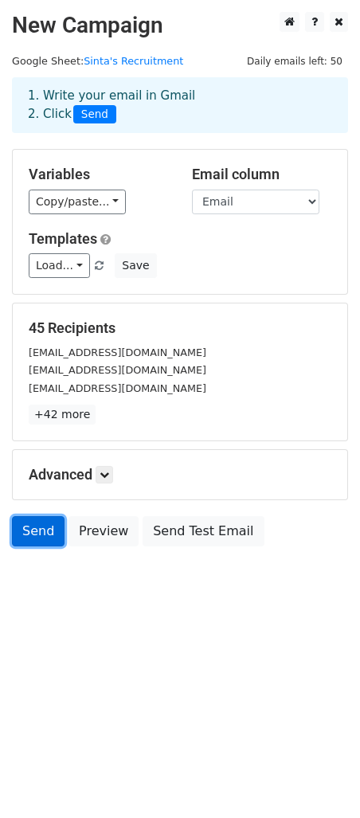
click at [47, 535] on link "Send" at bounding box center [38, 531] width 53 height 30
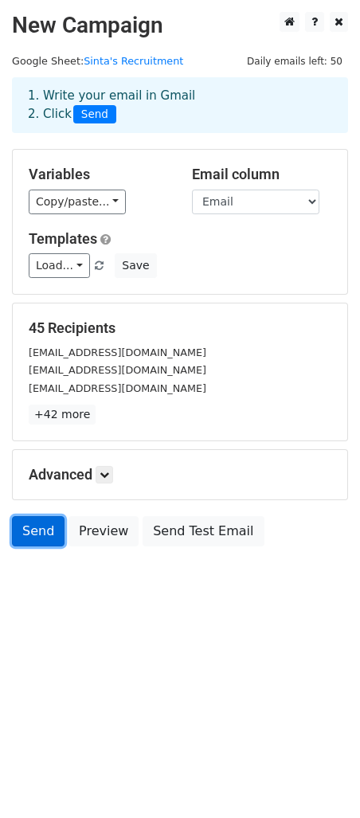
click at [47, 535] on link "Send" at bounding box center [38, 531] width 53 height 30
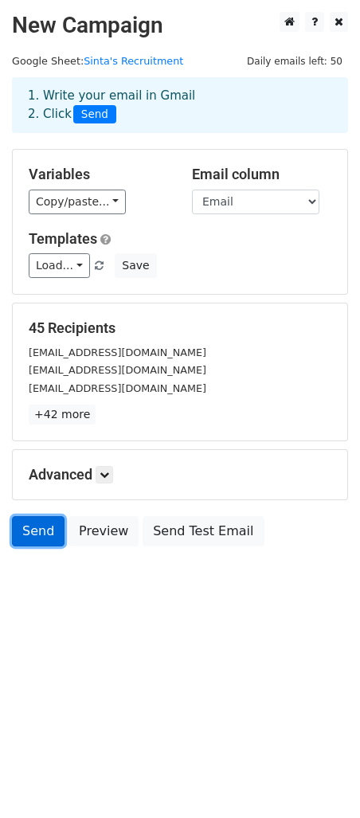
click at [47, 535] on link "Send" at bounding box center [38, 531] width 53 height 30
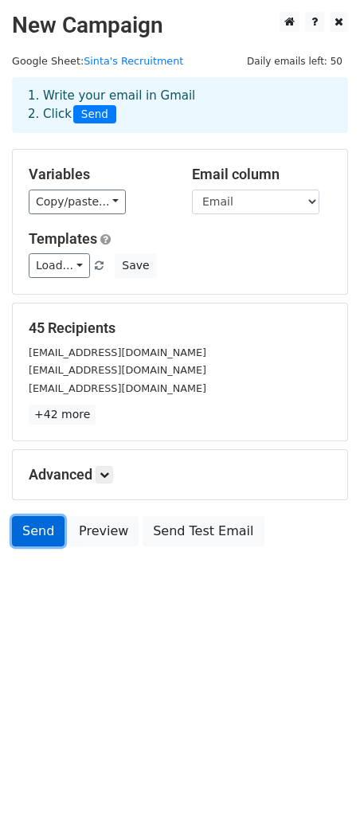
click at [47, 535] on link "Send" at bounding box center [38, 531] width 53 height 30
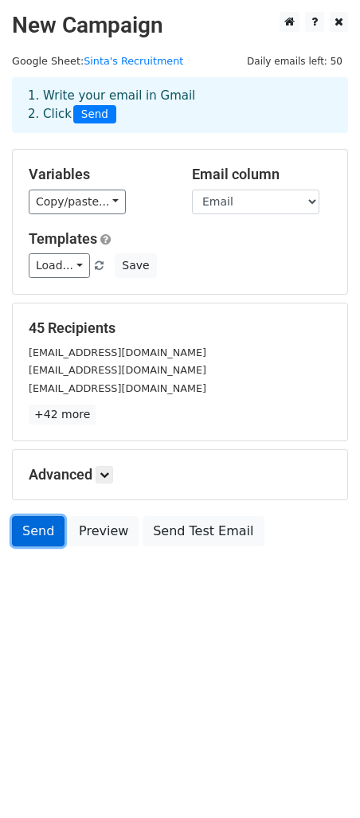
click at [47, 535] on link "Send" at bounding box center [38, 531] width 53 height 30
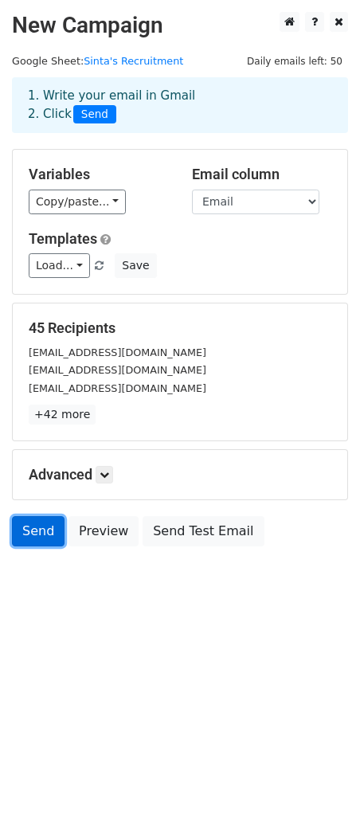
click at [47, 535] on link "Send" at bounding box center [38, 531] width 53 height 30
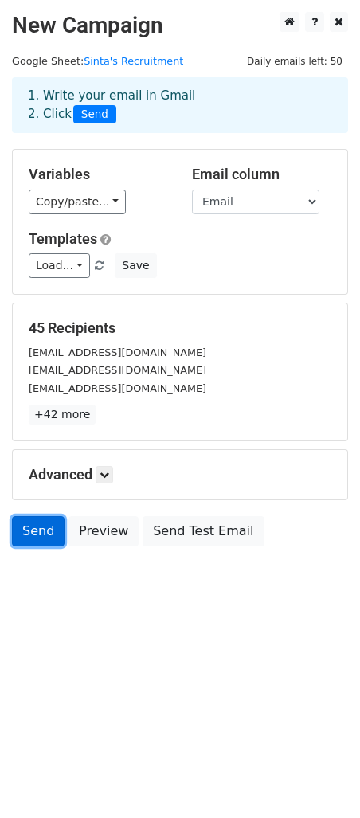
click at [47, 535] on link "Send" at bounding box center [38, 531] width 53 height 30
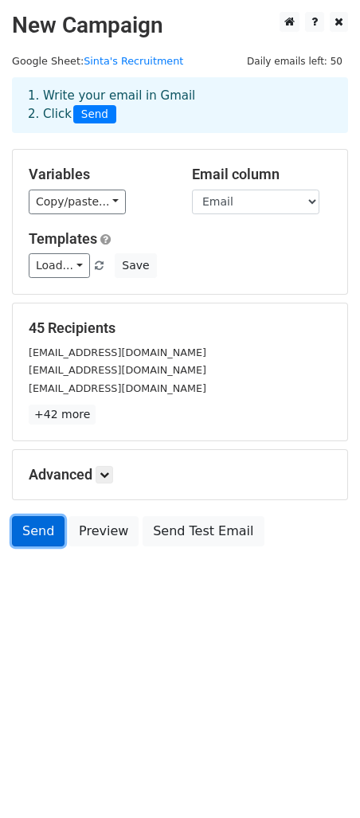
click at [47, 535] on link "Send" at bounding box center [38, 531] width 53 height 30
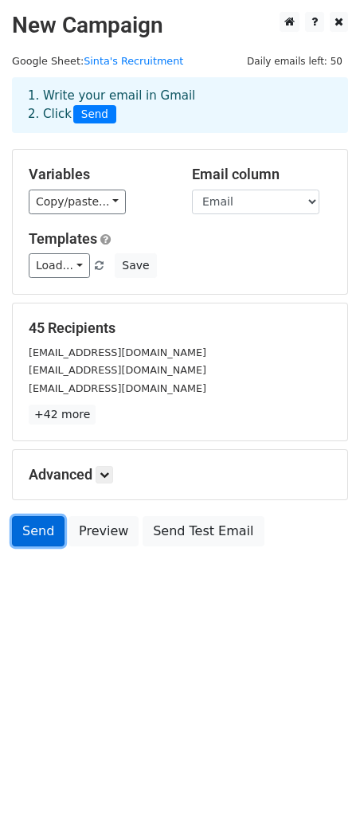
click at [47, 535] on link "Send" at bounding box center [38, 531] width 53 height 30
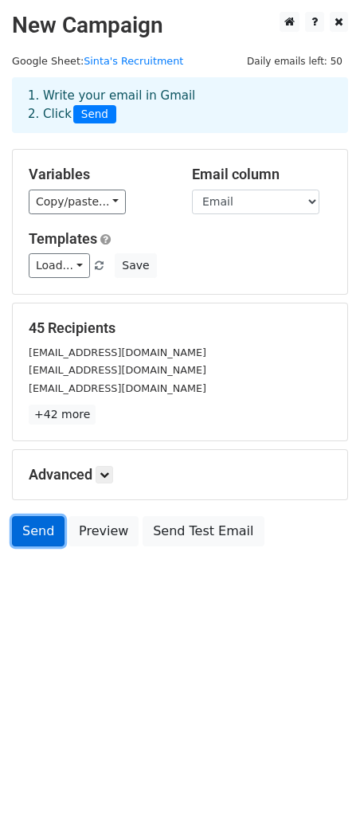
click at [47, 535] on link "Send" at bounding box center [38, 531] width 53 height 30
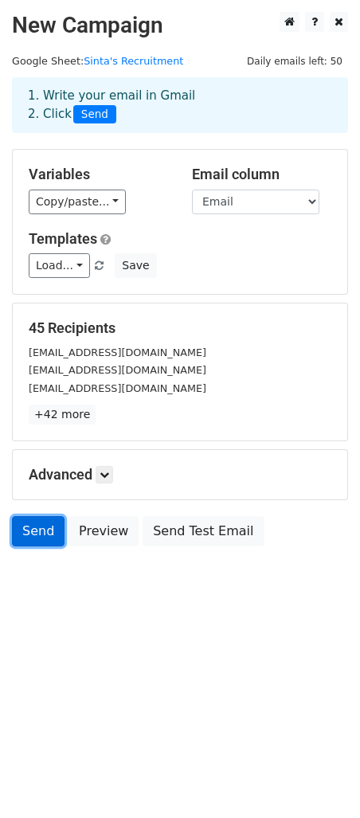
click at [47, 535] on link "Send" at bounding box center [38, 531] width 53 height 30
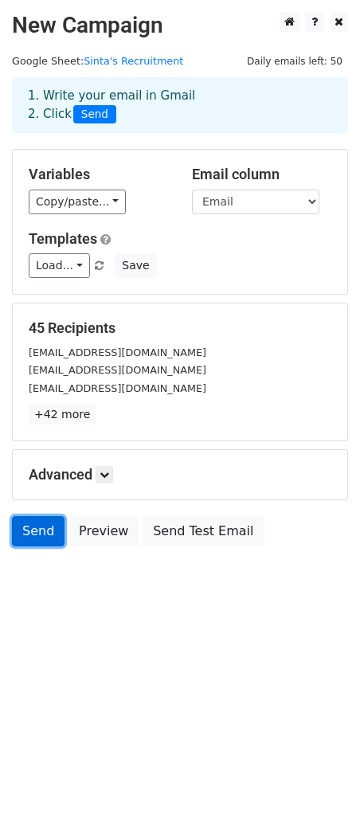
click at [47, 535] on link "Send" at bounding box center [38, 531] width 53 height 30
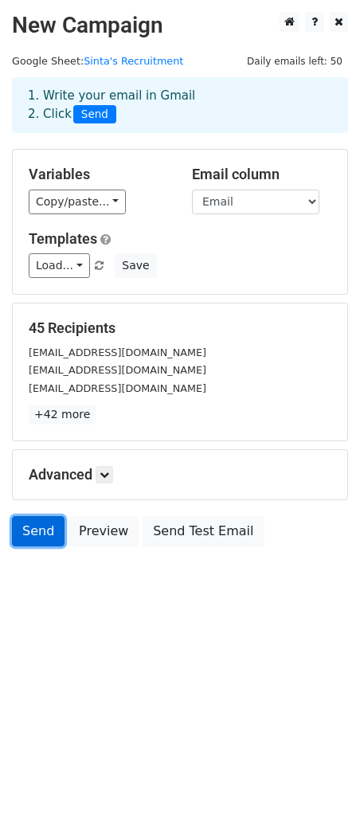
click at [47, 535] on link "Send" at bounding box center [38, 531] width 53 height 30
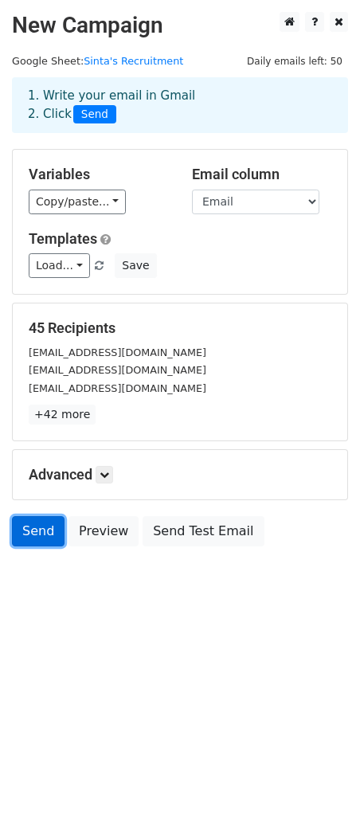
click at [47, 535] on link "Send" at bounding box center [38, 531] width 53 height 30
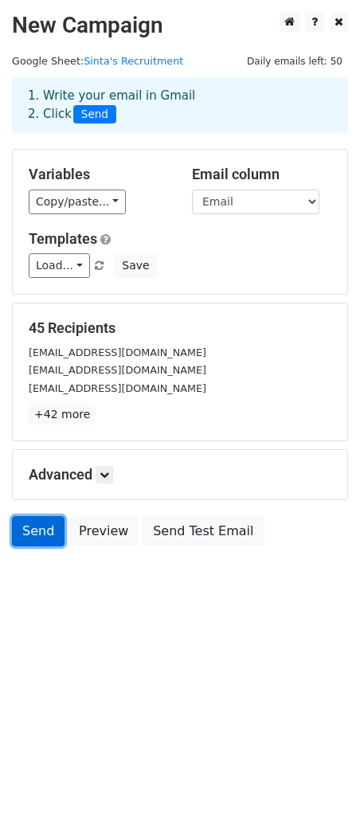
click at [47, 535] on link "Send" at bounding box center [38, 531] width 53 height 30
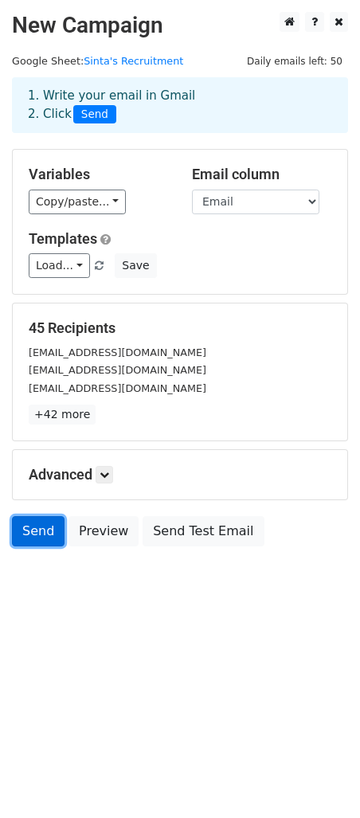
click at [47, 535] on link "Send" at bounding box center [38, 531] width 53 height 30
click at [43, 559] on body "New Campaign Daily emails left: 50 Google Sheet: Sinta's Recruitment 1. Write y…" at bounding box center [180, 315] width 360 height 606
click at [43, 529] on link "Send" at bounding box center [38, 531] width 53 height 30
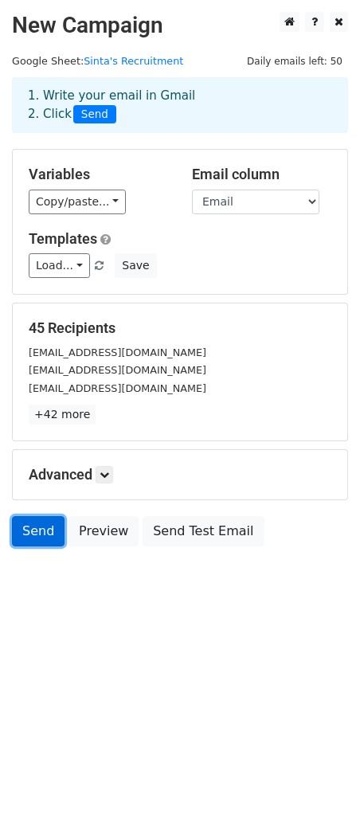
click at [43, 529] on link "Send" at bounding box center [38, 531] width 53 height 30
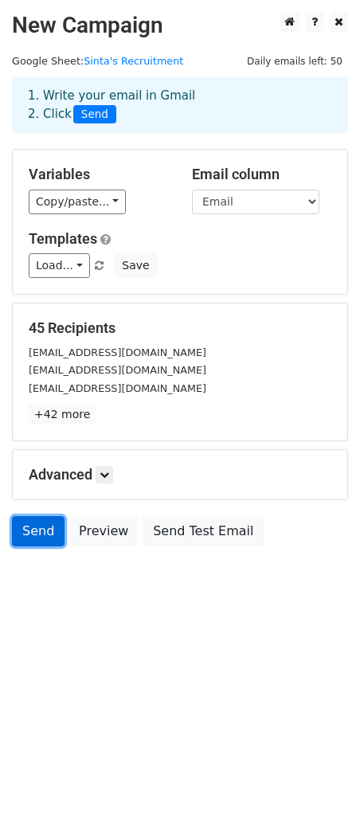
click at [43, 529] on link "Send" at bounding box center [38, 531] width 53 height 30
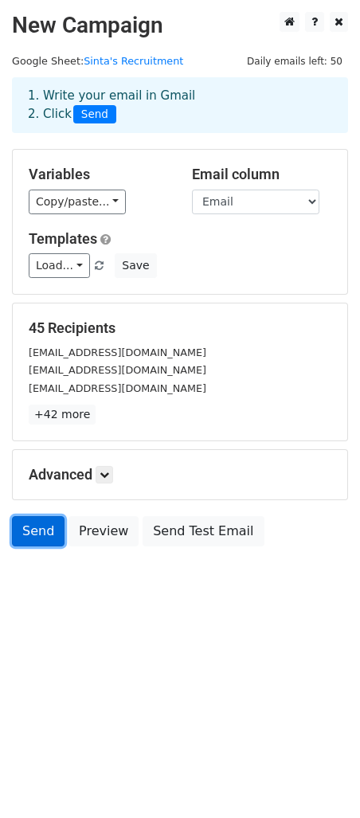
click at [43, 529] on link "Send" at bounding box center [38, 531] width 53 height 30
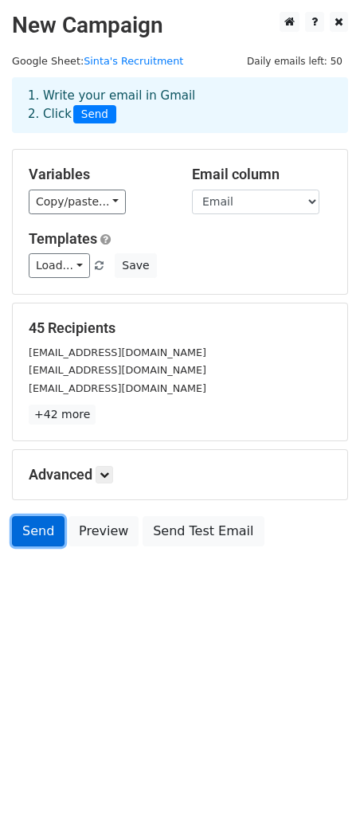
click at [43, 529] on link "Send" at bounding box center [38, 531] width 53 height 30
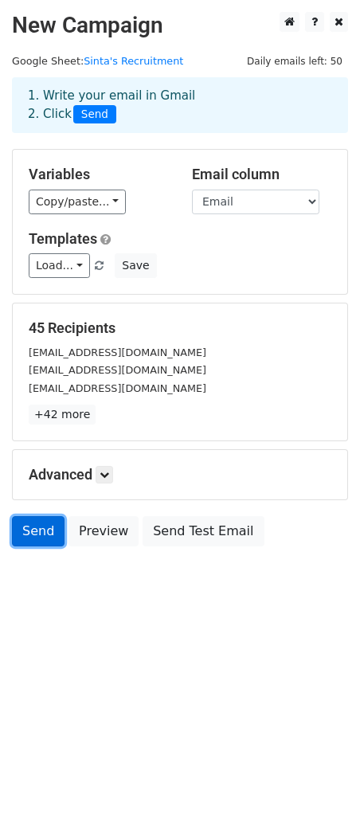
click at [43, 529] on link "Send" at bounding box center [38, 531] width 53 height 30
click at [41, 577] on body "New Campaign Daily emails left: 50 Google Sheet: Sinta's Recruitment 1. Write y…" at bounding box center [180, 315] width 360 height 606
click at [39, 535] on link "Send" at bounding box center [38, 531] width 53 height 30
click at [27, 534] on link "Send" at bounding box center [38, 531] width 53 height 30
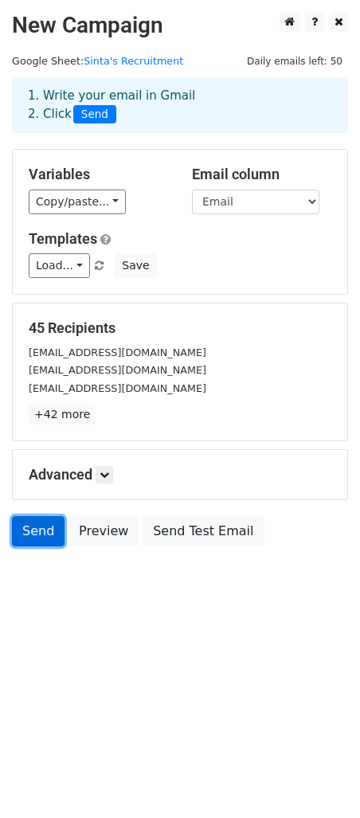
click at [27, 534] on link "Send" at bounding box center [38, 531] width 53 height 30
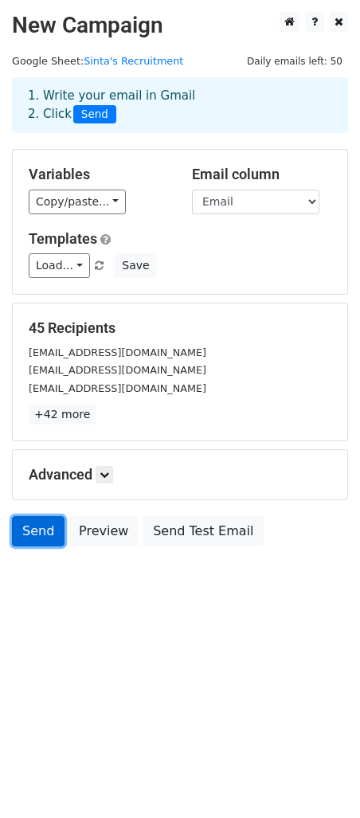
click at [27, 534] on link "Send" at bounding box center [38, 531] width 53 height 30
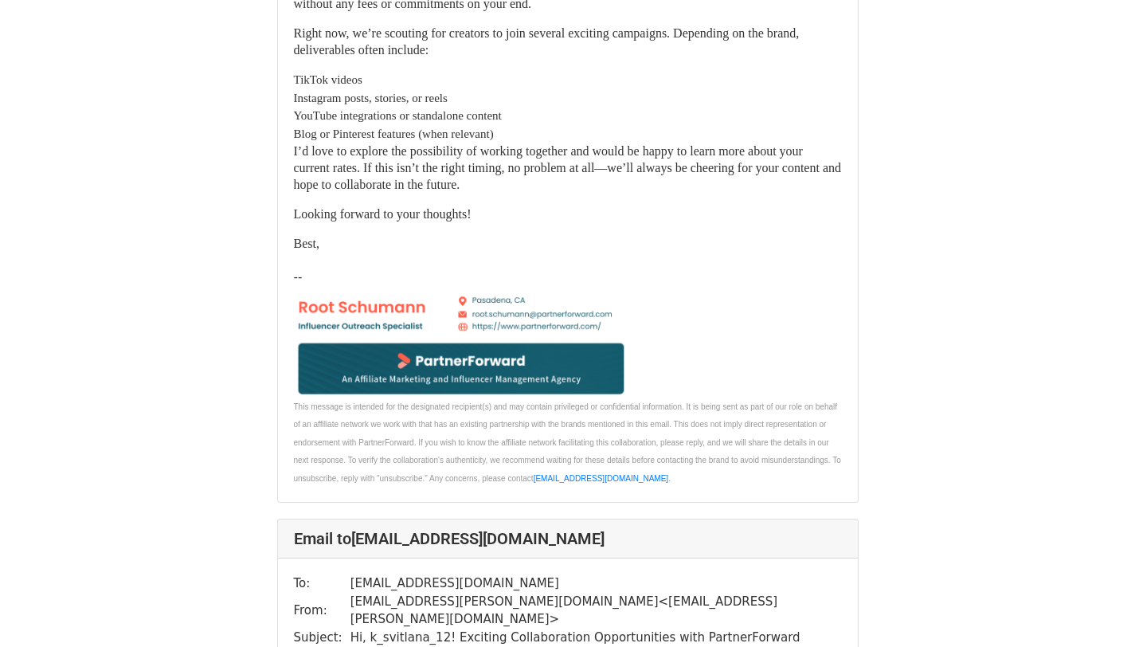
scroll to position [1457, 0]
